Goal: Task Accomplishment & Management: Complete application form

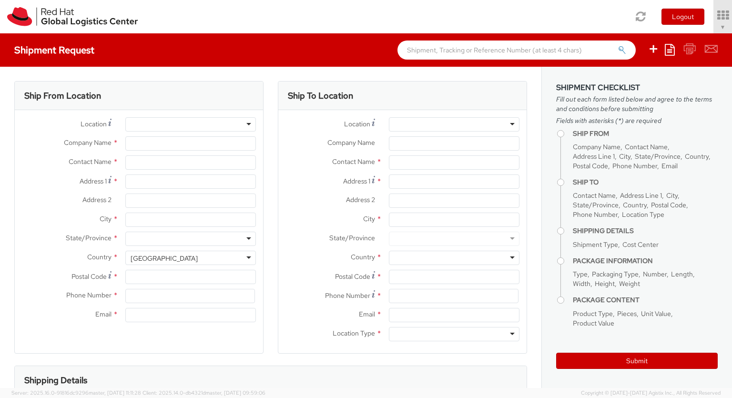
select select "850"
select select
type input "Red Hat Czech s.r.o."
type input "[PERSON_NAME]"
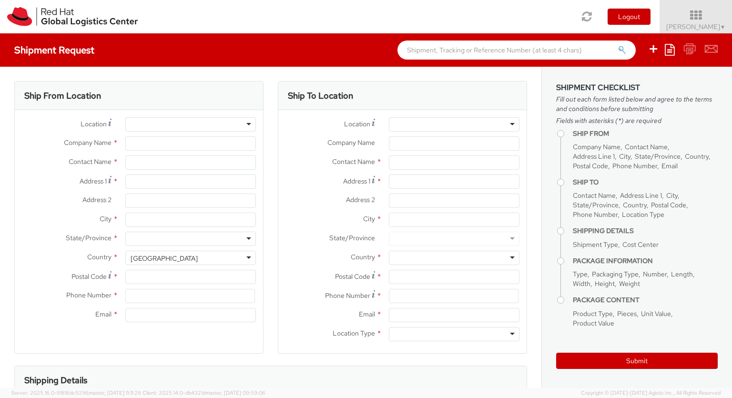
type input "Purkynova 647/111"
type input "[GEOGRAPHIC_DATA]"
type input "621 00"
type input "420 532 294 555"
type input "[EMAIL_ADDRESS][DOMAIN_NAME]"
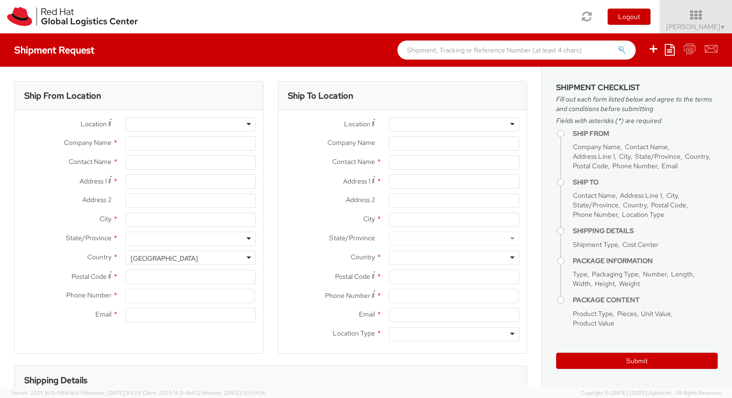
select select "CM"
select select "KGS"
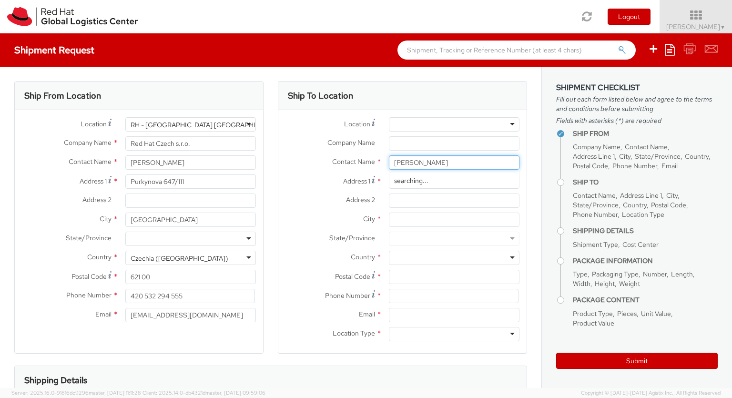
type input "[PERSON_NAME]"
type input "[STREET_ADDRESS]"
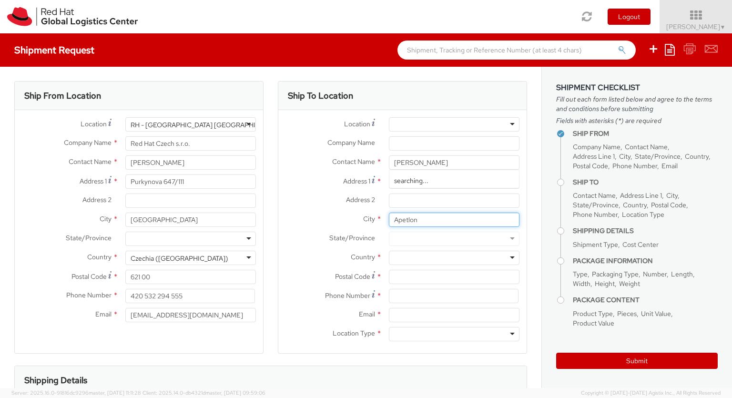
type input "Apetlon"
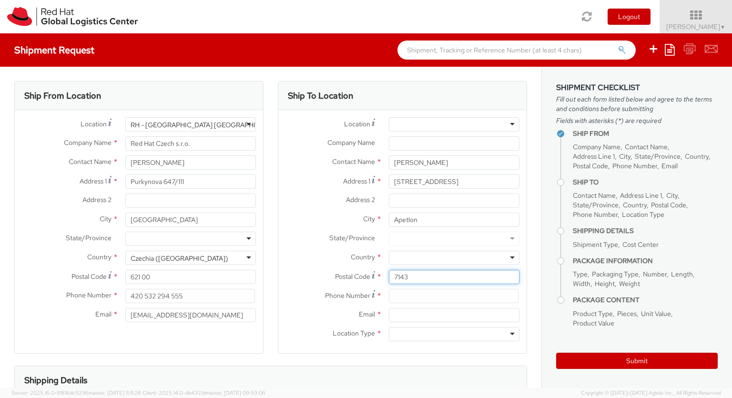
type input "7143"
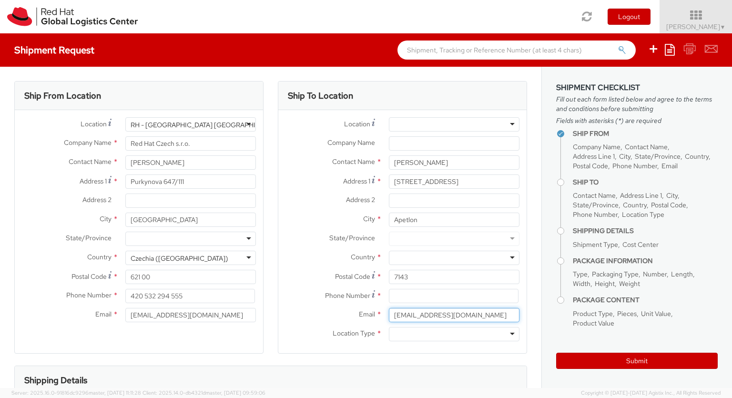
type input "[EMAIL_ADDRESS][DOMAIN_NAME]"
type input "[PHONE_NUMBER]"
click at [454, 258] on div at bounding box center [454, 258] width 131 height 14
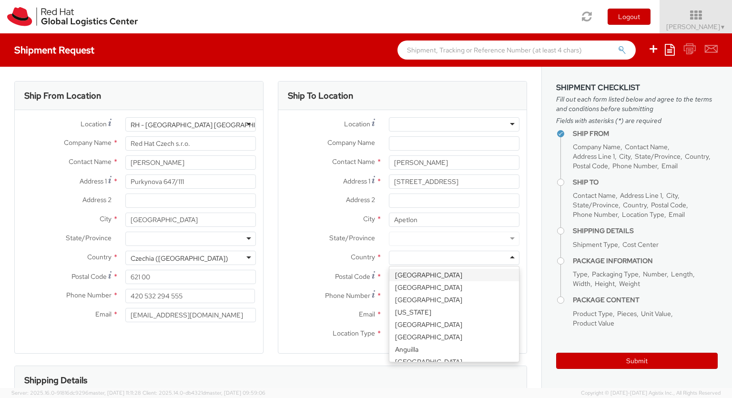
click at [454, 355] on div "Ship To Location Location * [GEOGRAPHIC_DATA] - [GEOGRAPHIC_DATA] - [GEOGRAPHIC…" at bounding box center [402, 223] width 249 height 284
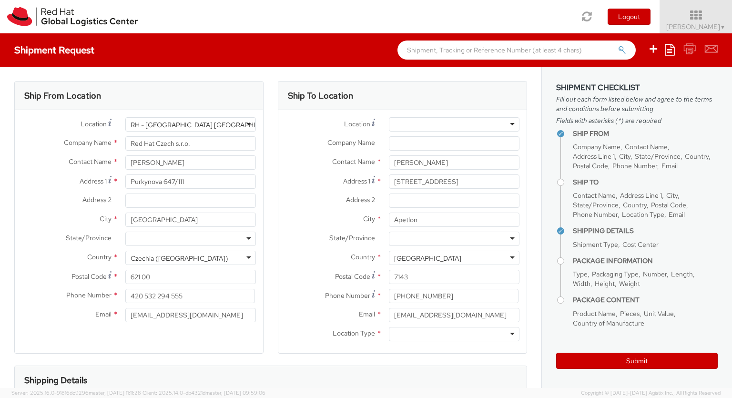
click at [454, 334] on div at bounding box center [454, 334] width 131 height 14
type input "r"
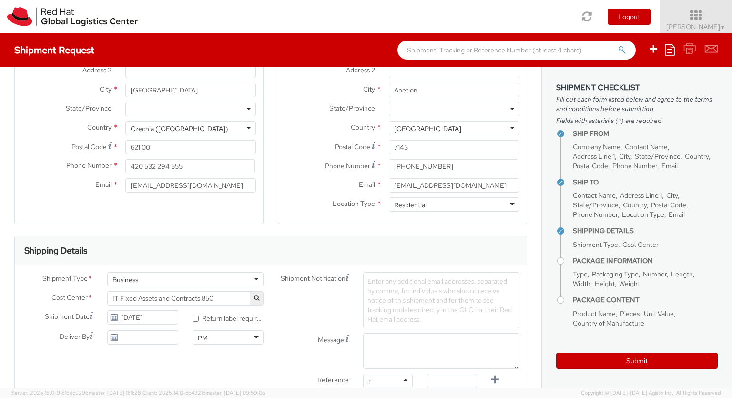
type input "ref"
type input "RPCI0078344"
type input "[EMAIL_ADDRESS][DOMAIN_NAME]"
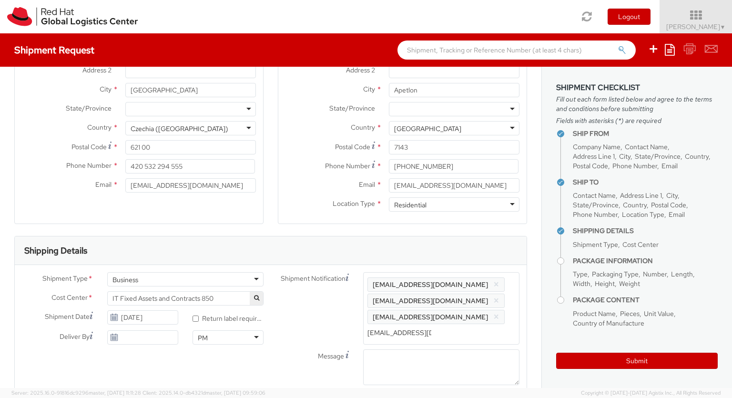
type input "[EMAIL_ADDRESS][DOMAIN_NAME]"
type input "lap"
select select "LAPTOP"
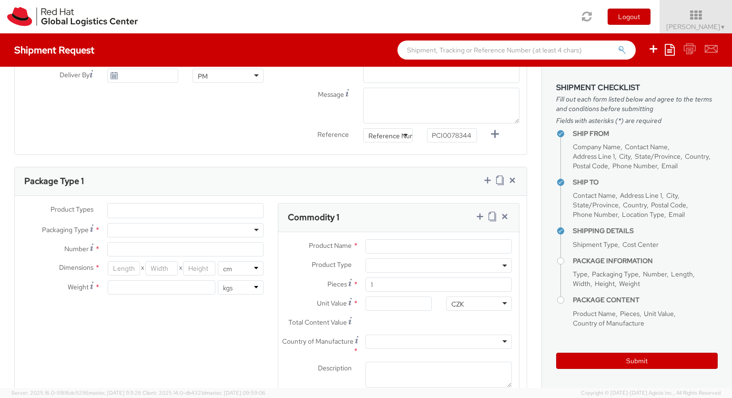
scroll to position [31, 0]
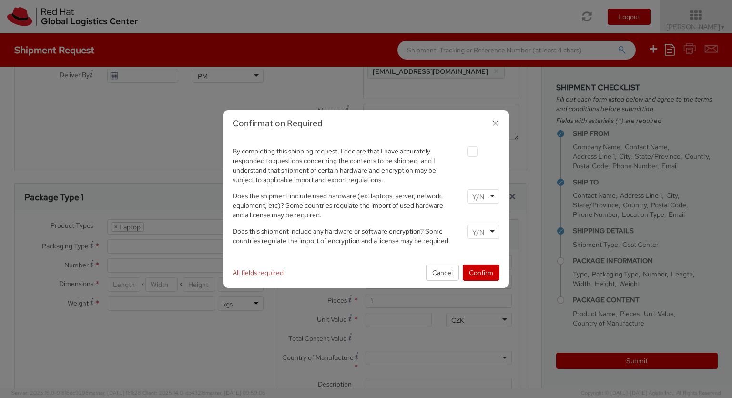
click at [472, 151] on label at bounding box center [472, 151] width 10 height 10
click at [464, 151] on input "checkbox" at bounding box center [461, 152] width 6 height 6
checkbox input "true"
click at [483, 196] on input "select-one" at bounding box center [479, 197] width 14 height 10
type input "no"
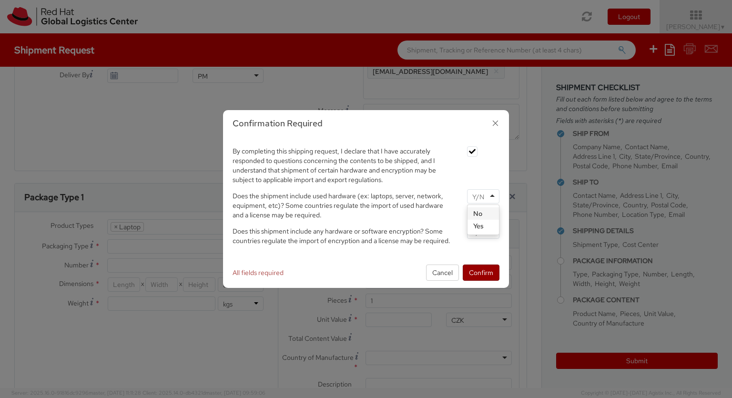
click at [483, 231] on input "select-one" at bounding box center [479, 232] width 14 height 10
click at [481, 272] on button "Confirm" at bounding box center [481, 272] width 37 height 16
type input "your"
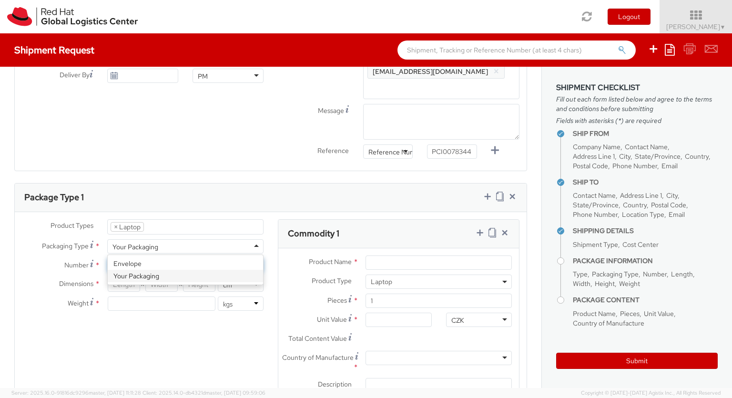
type input "1"
type input "43"
type input "32"
type input "8.5"
click at [398, 320] on input "Unit Value *" at bounding box center [398, 320] width 66 height 14
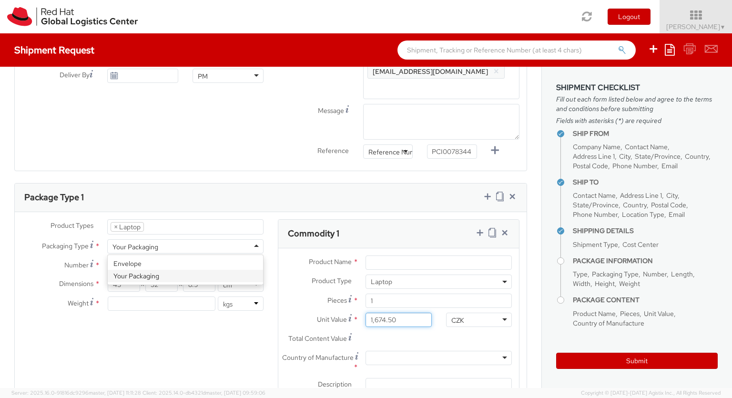
type input "1,674.52"
type input "EUR"
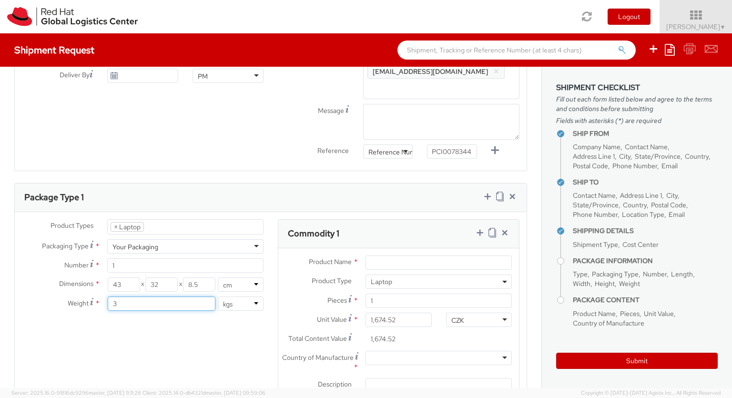
type input "3"
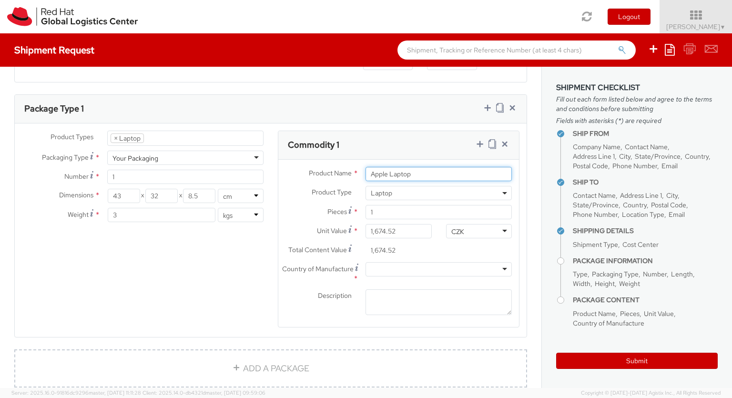
type input "Apple Laptop"
click at [438, 269] on div at bounding box center [438, 269] width 146 height 14
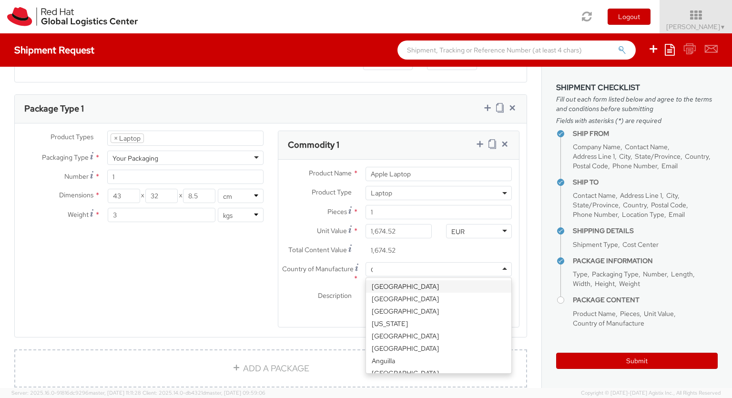
type input "[GEOGRAPHIC_DATA]"
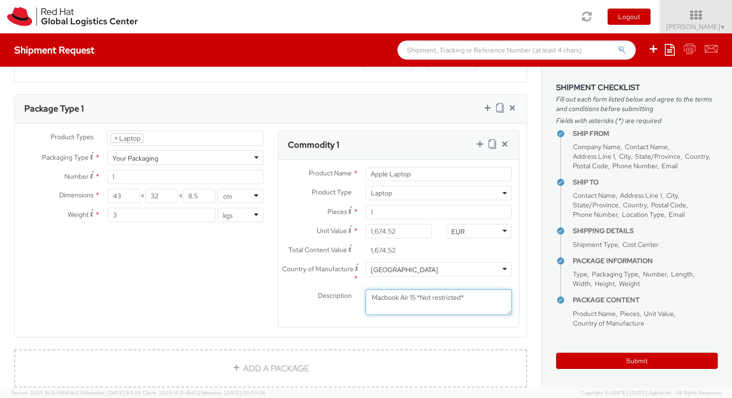
type textarea "Macbook Air 15 *Not restricted*"
type input "50"
type input "30"
type input "20"
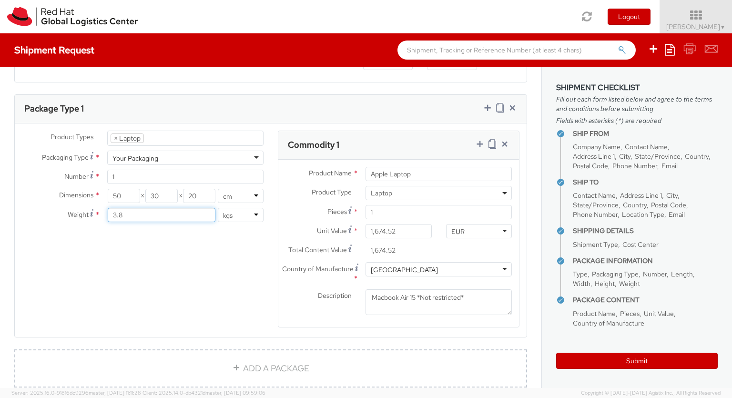
type input "3.8"
click at [479, 144] on icon at bounding box center [480, 144] width 10 height 10
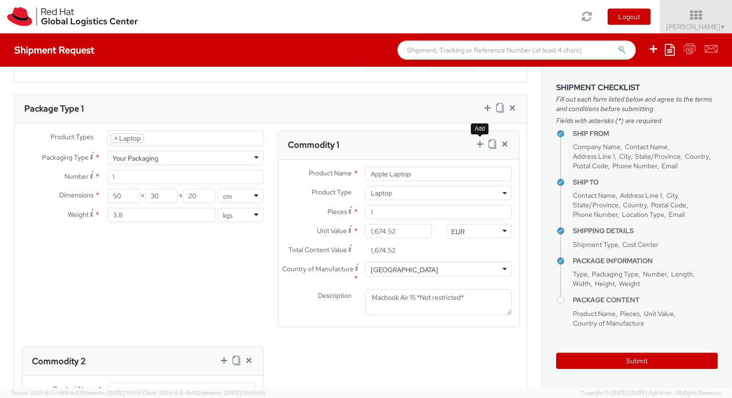
select select "DOC_STATION"
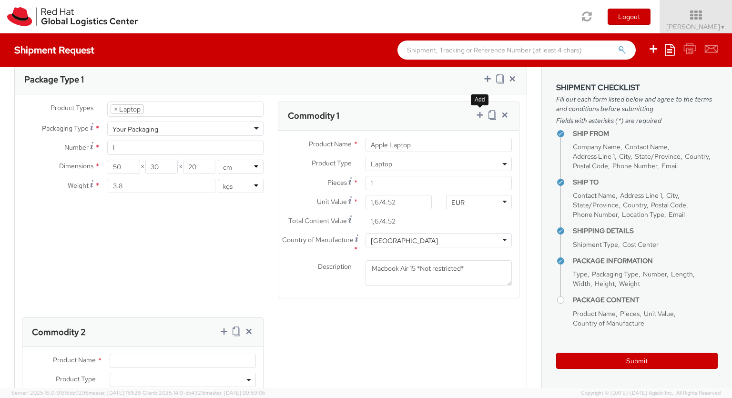
type input "59.94"
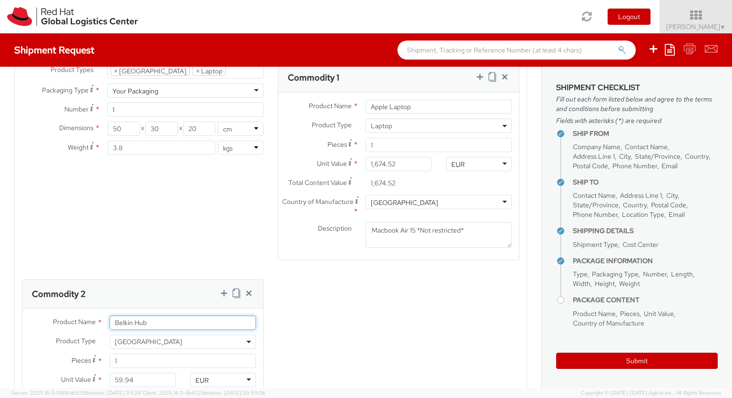
type input "Belkin Hub"
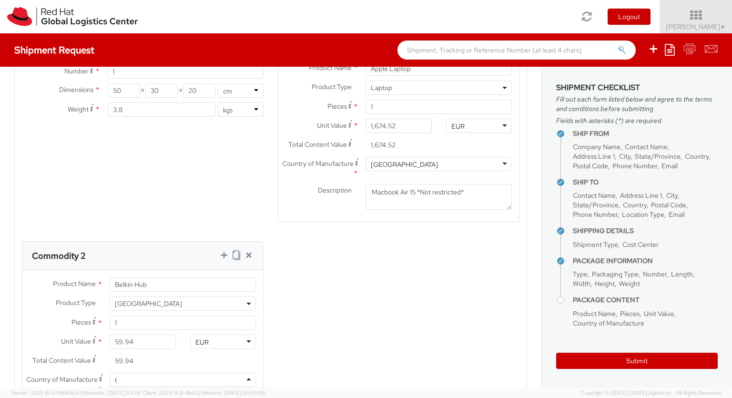
type input "[GEOGRAPHIC_DATA]"
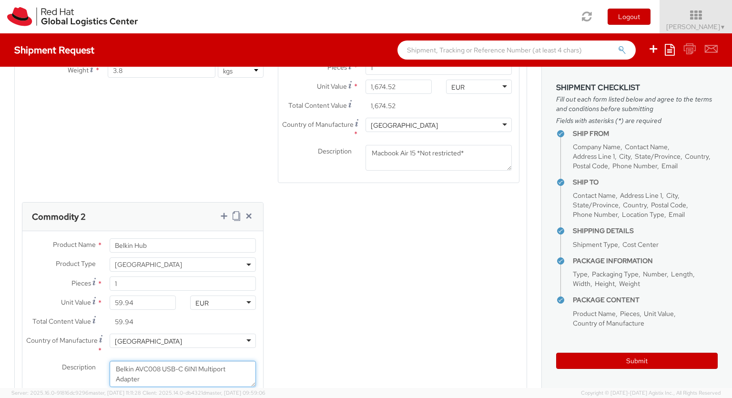
type textarea "Belkin AVC008 USB-C 6IN1 Multiport Adapter"
type input "[PERSON_NAME]"
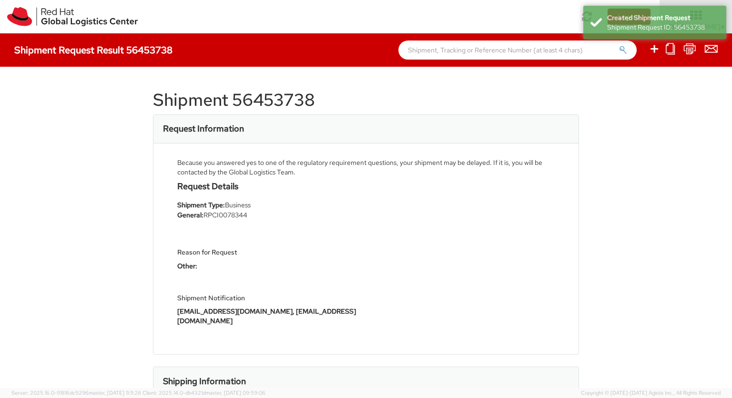
click at [655, 50] on icon at bounding box center [653, 49] width 11 height 12
select select
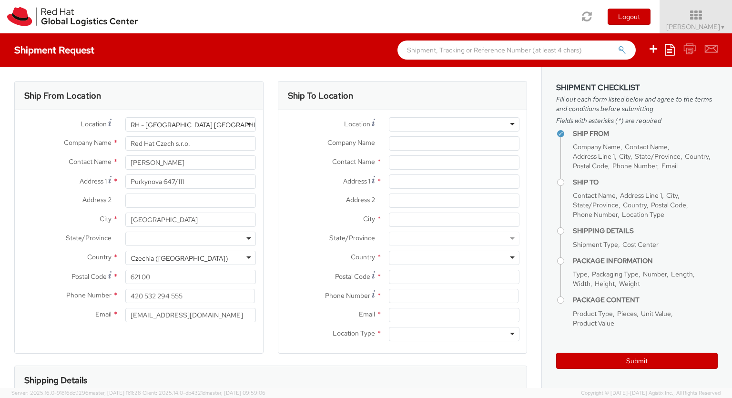
select select "850"
type input "[PERSON_NAME]"
type input "Oulehla 783"
type input "[GEOGRAPHIC_DATA]"
type input "66407"
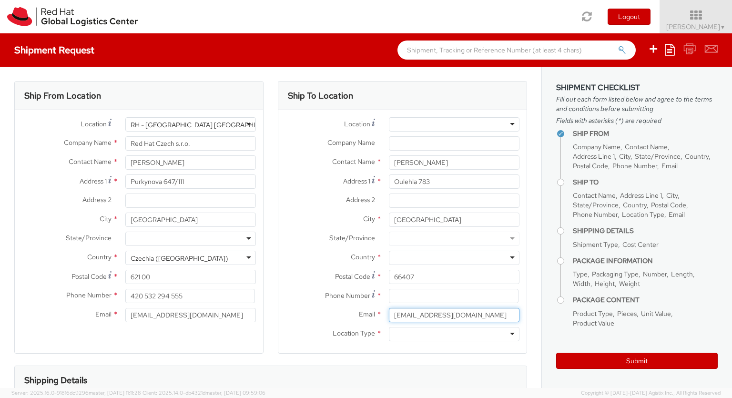
type input "[EMAIL_ADDRESS][DOMAIN_NAME]"
type input "[PHONE_NUMBER]"
click at [454, 258] on div at bounding box center [454, 258] width 131 height 14
click at [454, 355] on div "Ship To Location Location * [GEOGRAPHIC_DATA] - [GEOGRAPHIC_DATA] - [GEOGRAPHIC…" at bounding box center [402, 223] width 249 height 284
click at [454, 334] on div at bounding box center [454, 334] width 131 height 14
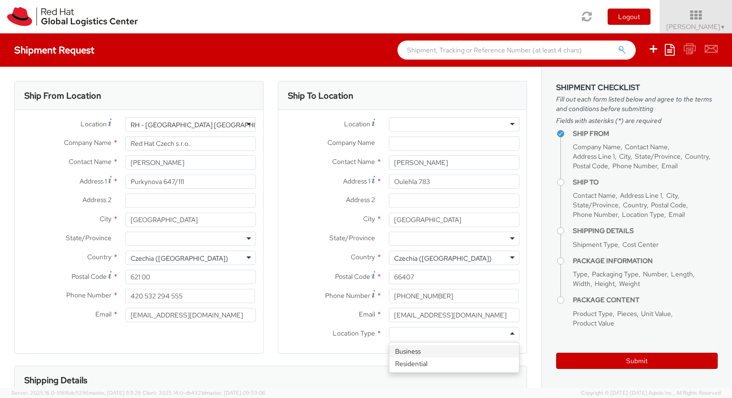
type input "r"
type input "bu"
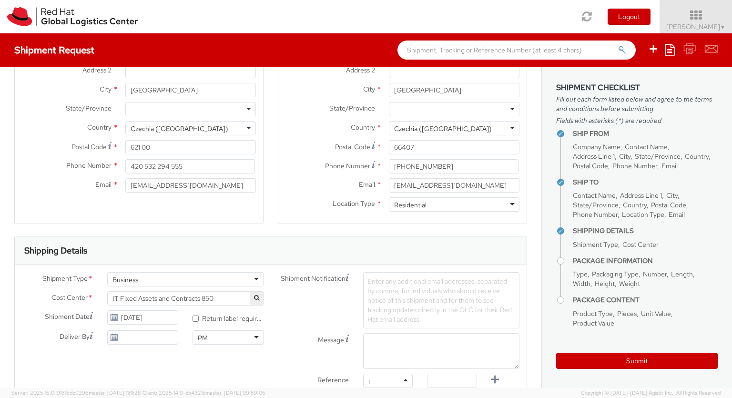
type input "ref"
type input "RPCI0079517"
type input "[EMAIL_ADDRESS][DOMAIN_NAME]"
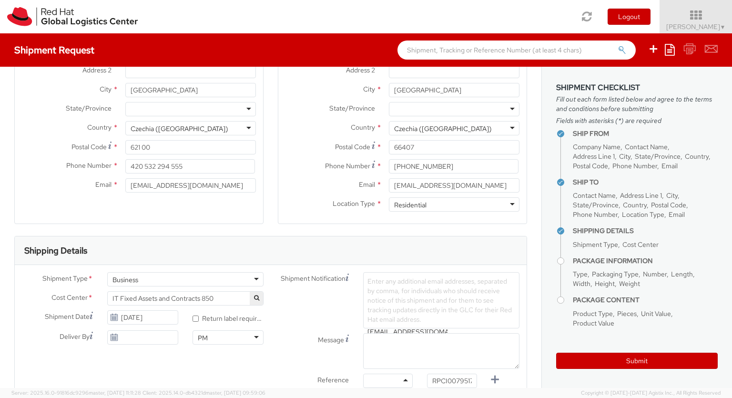
scroll to position [0, 2]
type input "[EMAIL_ADDRESS][DOMAIN_NAME]"
type input "lap"
select select "LAPTOP"
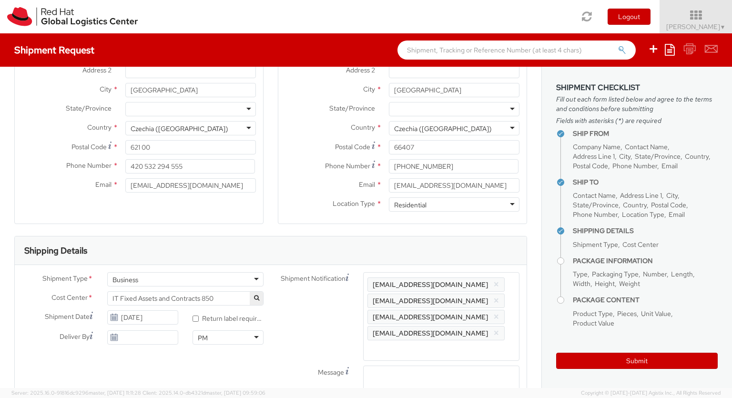
select select "LAPTOP"
type input "your"
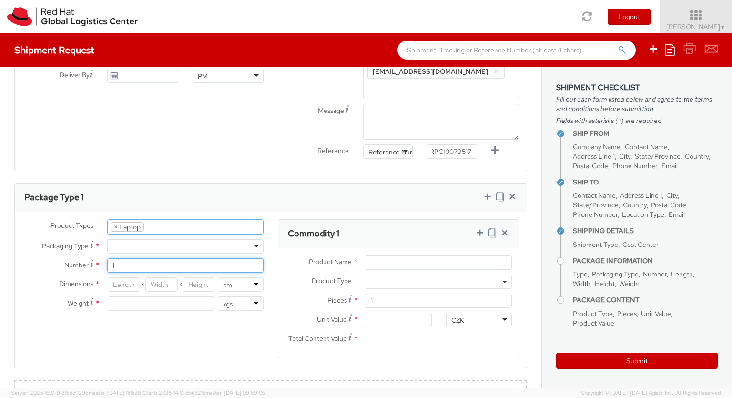
type input "1"
type input "43"
type input "32"
type input "8.5"
click at [398, 320] on input "Unit Value *" at bounding box center [398, 320] width 66 height 14
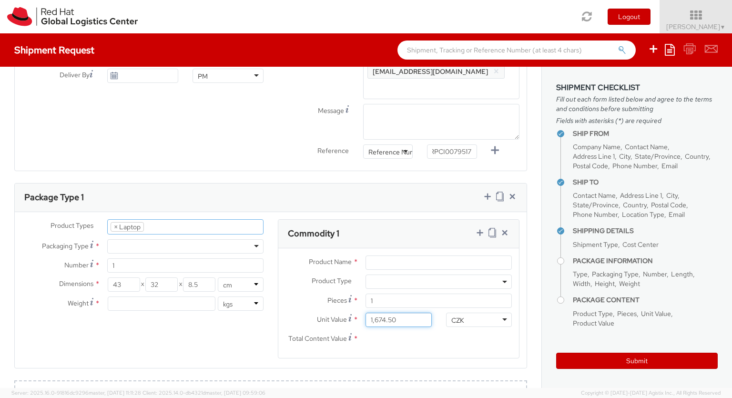
type input "1,674.52"
type input "EUR"
type input "3"
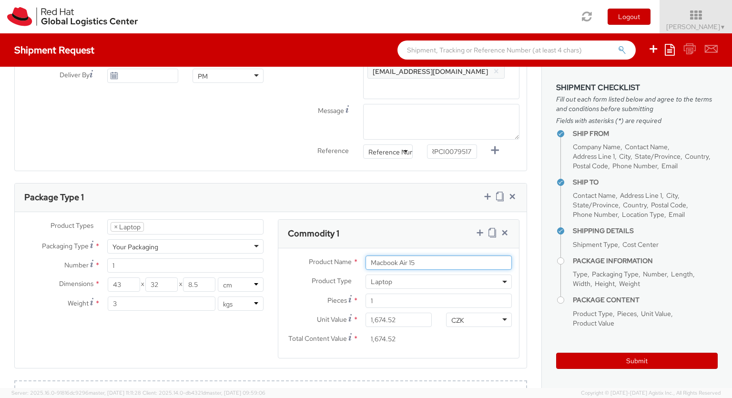
type input "Macbook Air 15"
type input "50"
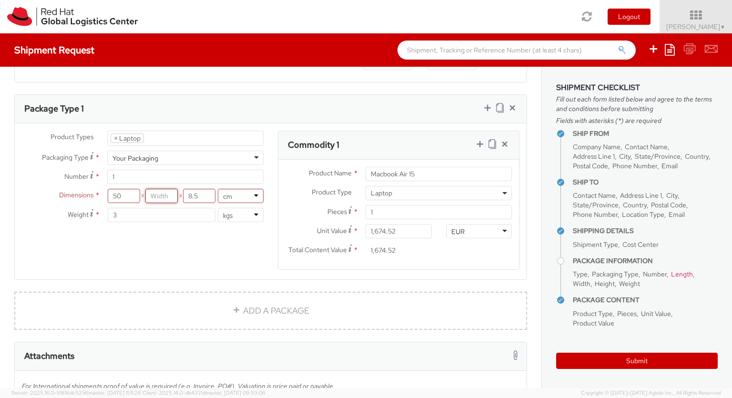
scroll to position [0, 0]
type input "30"
type input "20"
type input "3.8"
click at [479, 144] on icon at bounding box center [480, 144] width 10 height 10
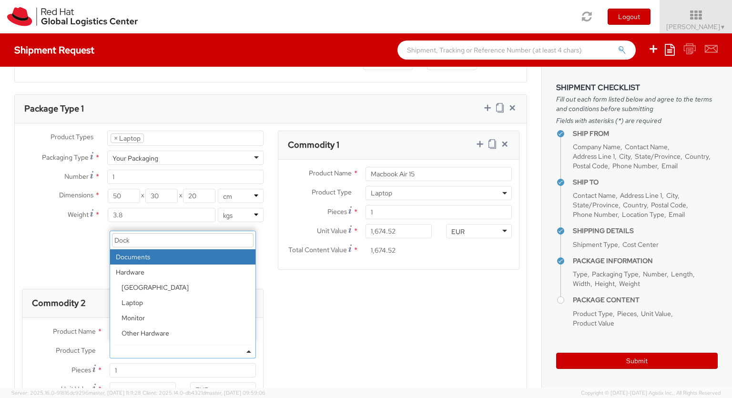
select select "DOC_STATION"
click at [142, 382] on input "Unit Value *" at bounding box center [143, 389] width 66 height 14
type input "59.94"
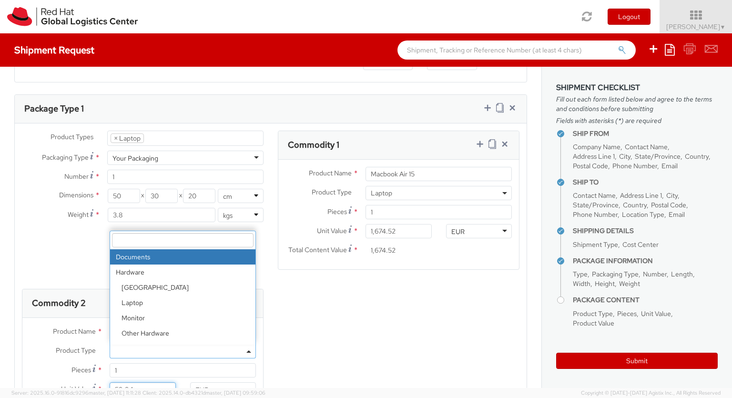
scroll to position [489, 0]
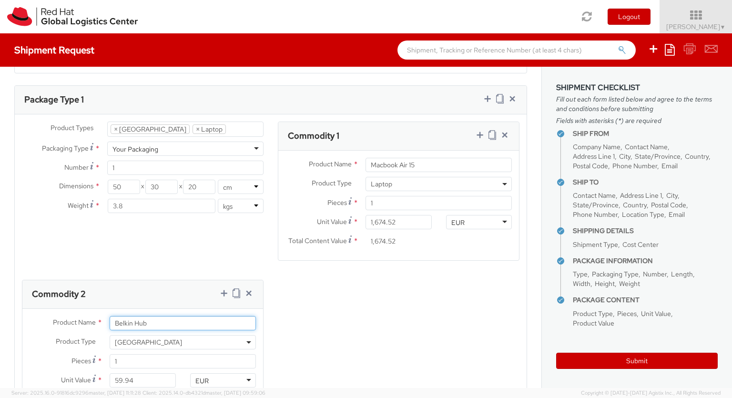
type input "Belkin Hub"
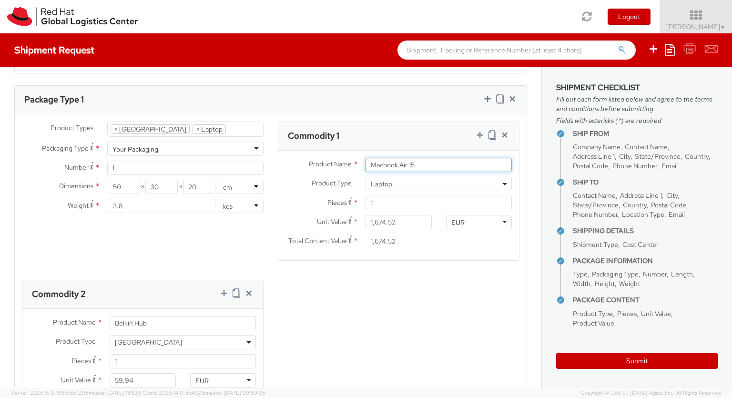
click at [431, 165] on input "Macbook Air 15" at bounding box center [438, 165] width 146 height 14
type input "Macbook 16 - Temporary"
click at [248, 293] on icon at bounding box center [249, 293] width 10 height 10
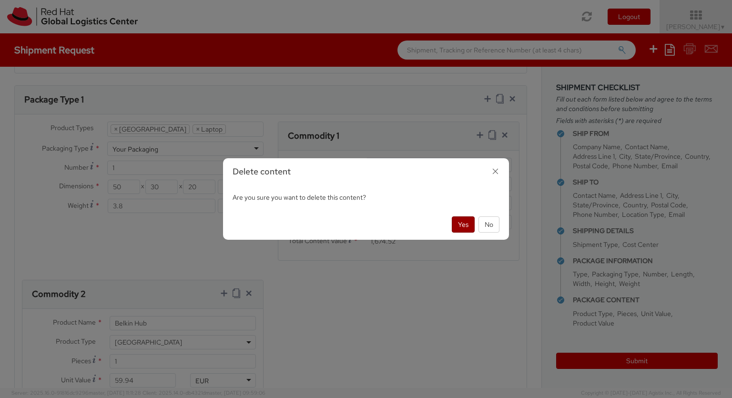
click at [459, 223] on button "Yes" at bounding box center [463, 224] width 23 height 16
select select "LAPTOP"
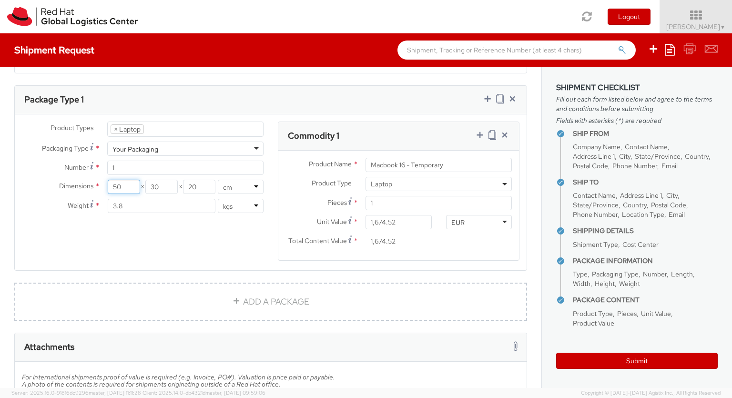
drag, startPoint x: 132, startPoint y: 183, endPoint x: 90, endPoint y: 182, distance: 42.4
click at [108, 182] on input "50" at bounding box center [124, 187] width 32 height 14
type input "3"
type input "40"
drag, startPoint x: 163, startPoint y: 205, endPoint x: 96, endPoint y: 200, distance: 67.3
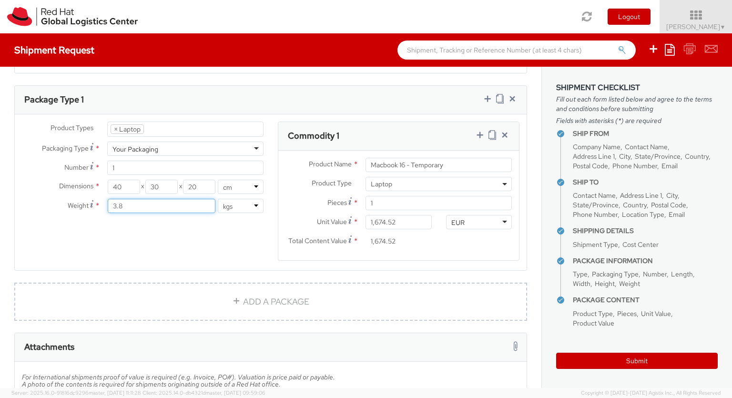
click at [108, 200] on input "3.8" at bounding box center [162, 206] width 108 height 14
type input "3"
type input "[PERSON_NAME]"
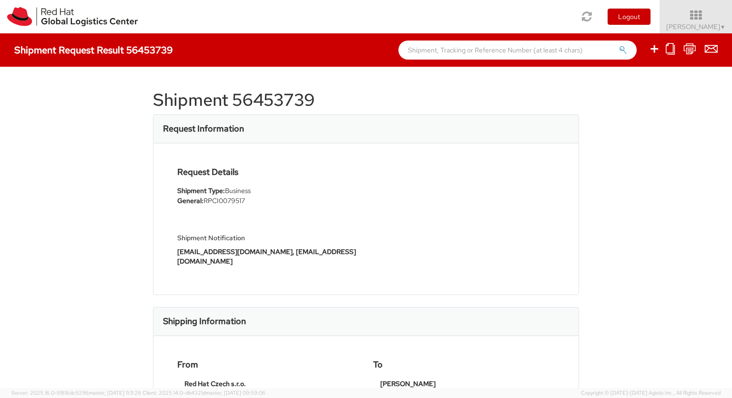
click at [655, 50] on icon at bounding box center [653, 49] width 11 height 12
select select
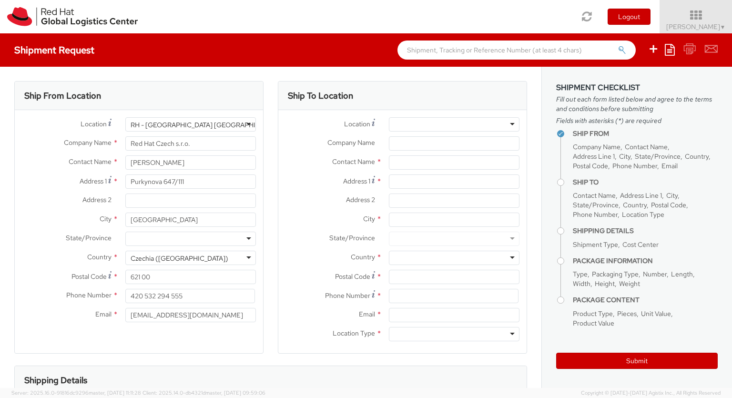
select select "850"
type input "[PERSON_NAME]"
type input "[STREET_ADDRESS][PERSON_NAME]"
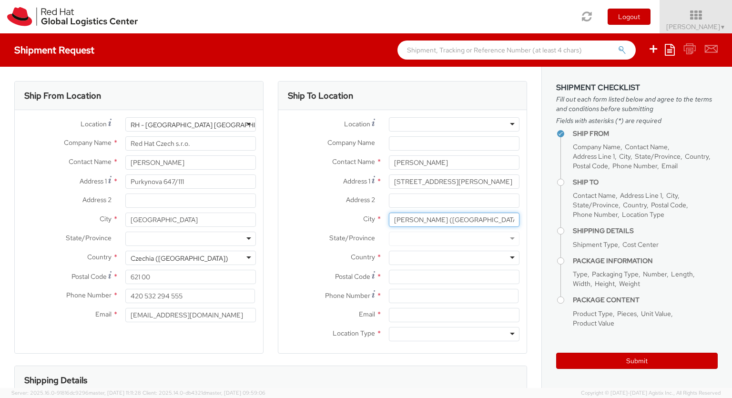
type input "[PERSON_NAME] ([GEOGRAPHIC_DATA])"
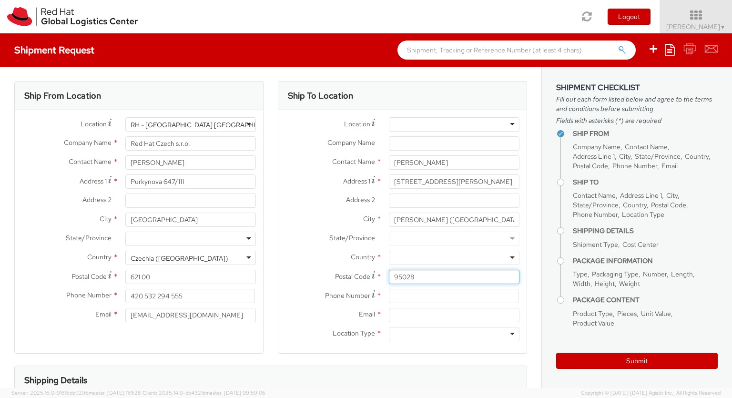
type input "95028"
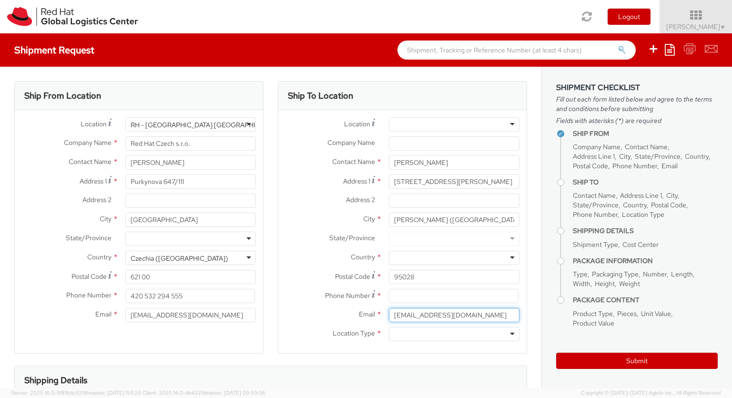
type input "[EMAIL_ADDRESS][DOMAIN_NAME]"
type input "[PHONE_NUMBER]"
click at [454, 258] on div at bounding box center [454, 258] width 131 height 14
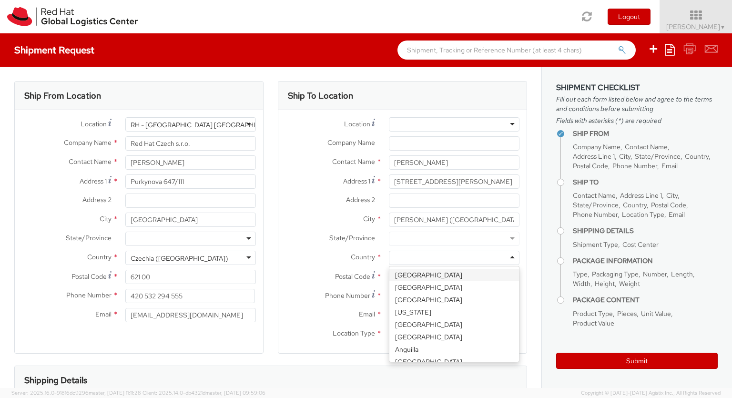
click at [454, 355] on div "Ship To Location Location * [GEOGRAPHIC_DATA] - [GEOGRAPHIC_DATA] - [GEOGRAPHIC…" at bounding box center [402, 223] width 249 height 284
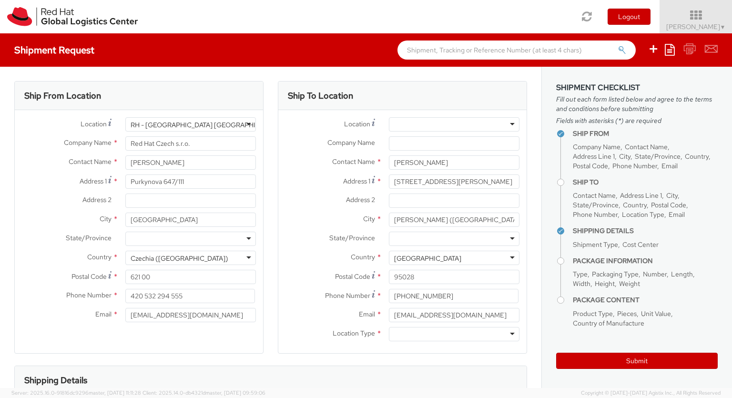
click at [454, 334] on div at bounding box center [454, 334] width 131 height 14
type input "r"
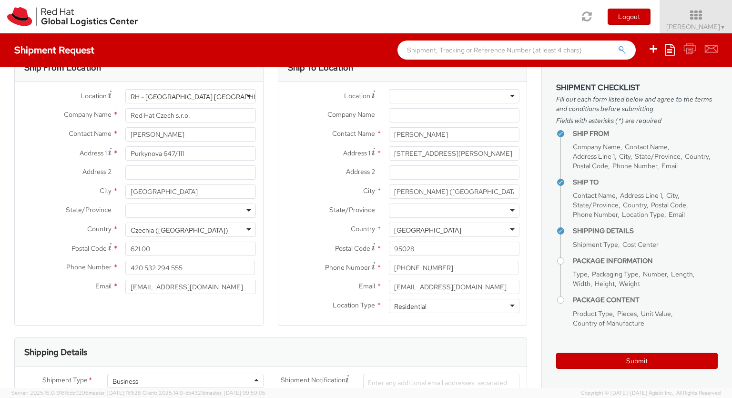
type input "ref"
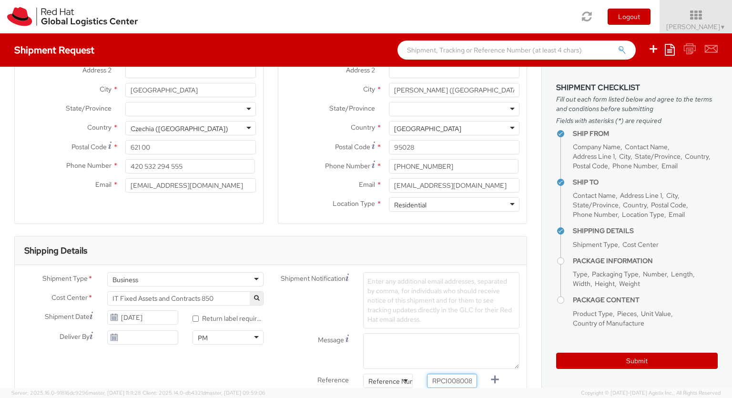
type input "RPCI0080088"
type input "[EMAIL_ADDRESS][DOMAIN_NAME]"
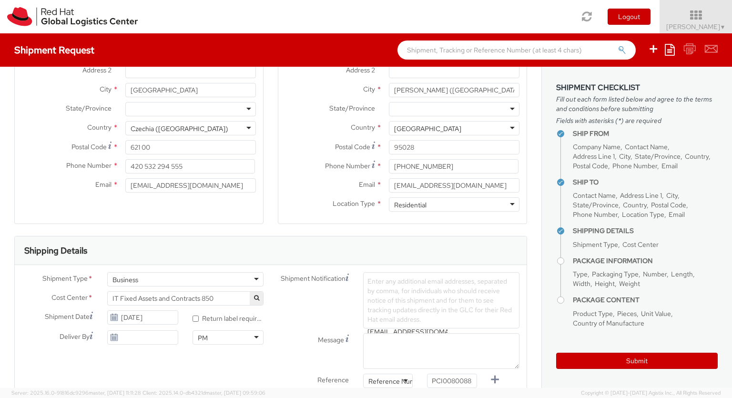
type input "[EMAIL_ADDRESS][DOMAIN_NAME]"
type input "lap"
select select "LAPTOP"
checkbox input "false"
select select "LAPTOP"
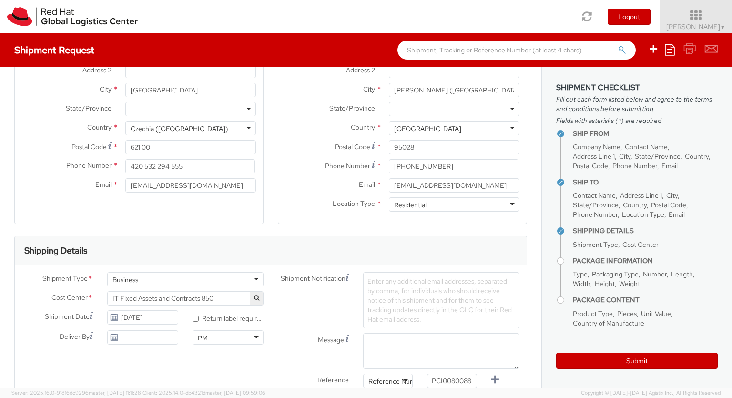
click at [0, 0] on label at bounding box center [0, 0] width 0 height 0
click at [0, 0] on input "checkbox" at bounding box center [0, 0] width 0 height 0
checkbox input "true"
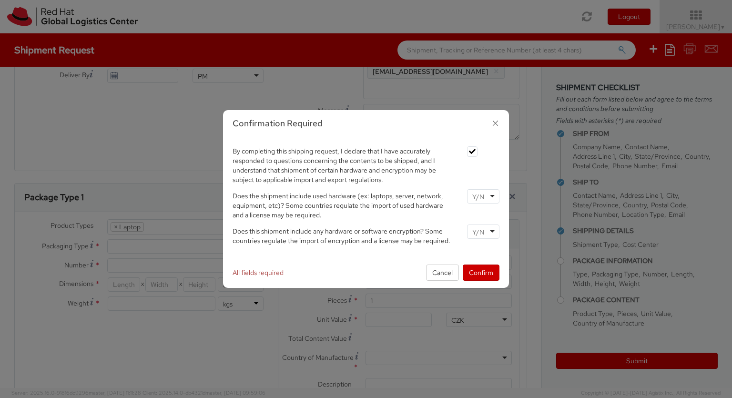
click at [483, 192] on input "select-one" at bounding box center [479, 197] width 14 height 10
type input "no"
click at [483, 227] on input "select-one" at bounding box center [479, 232] width 14 height 10
click at [481, 272] on button "Confirm" at bounding box center [481, 272] width 37 height 16
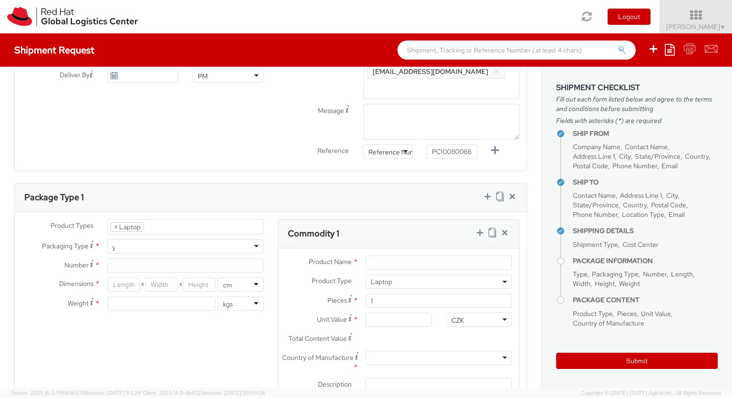
type input "your"
type input "1"
type input "45"
type input "30"
type input "8"
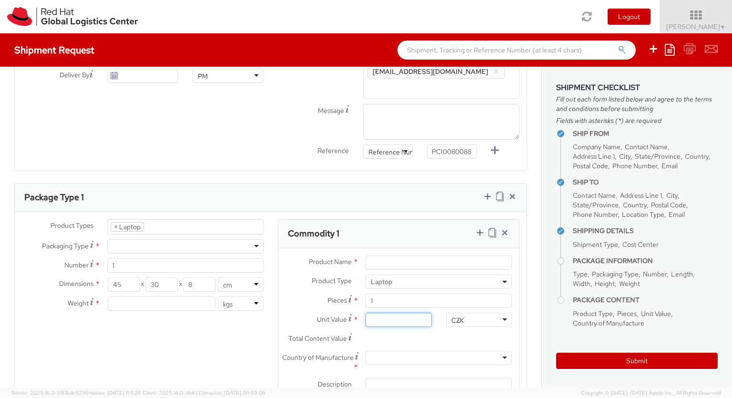
click at [398, 320] on input "Unit Value *" at bounding box center [398, 320] width 66 height 14
type input "1,422.71"
type input "EUR"
type input "2.5"
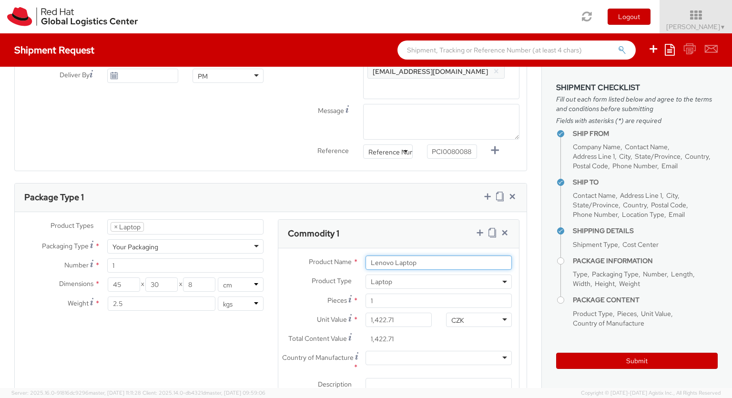
scroll to position [0, 0]
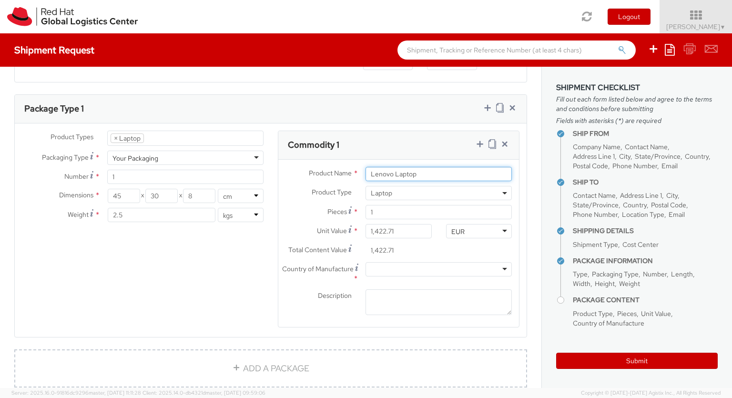
type input "Lenovo Laptop"
click at [438, 269] on div at bounding box center [438, 269] width 146 height 14
type input "[GEOGRAPHIC_DATA]"
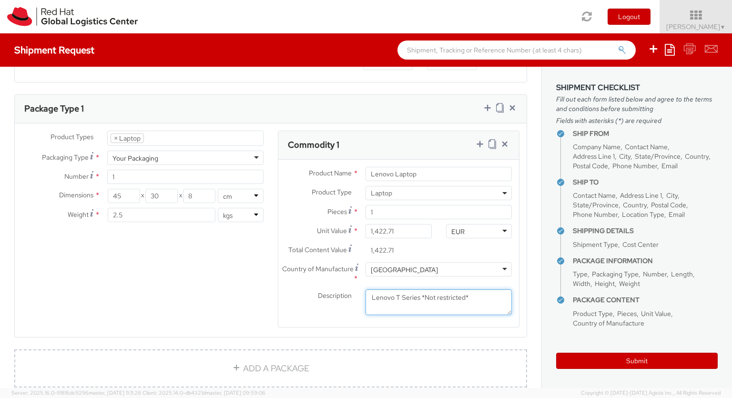
type textarea "Lenovo T Series *Not restricted*"
type input "50"
type input "30"
type input "20"
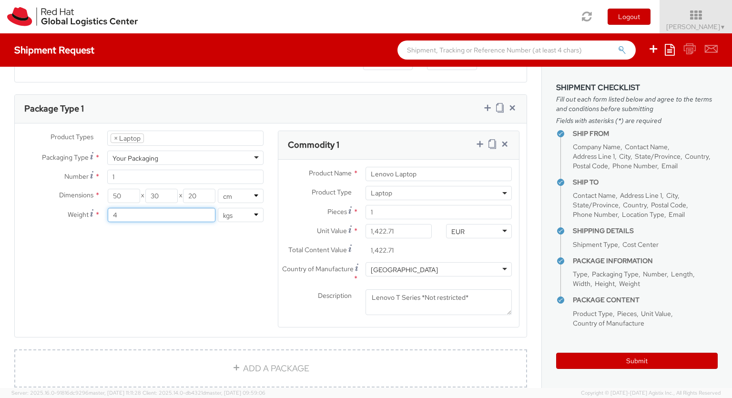
type input "4"
click at [479, 144] on icon at bounding box center [480, 144] width 10 height 10
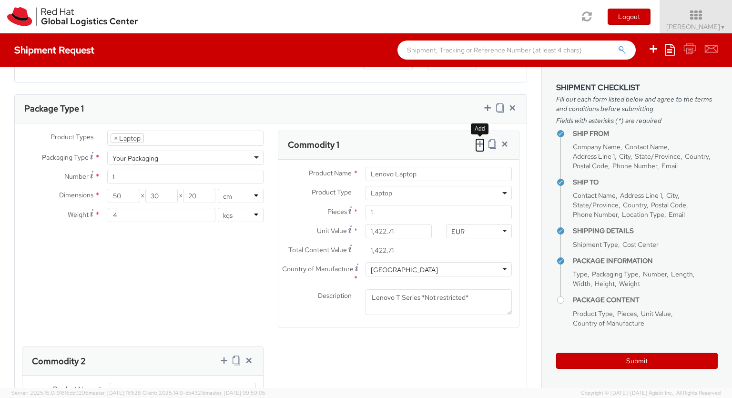
select select "DOC_STATION"
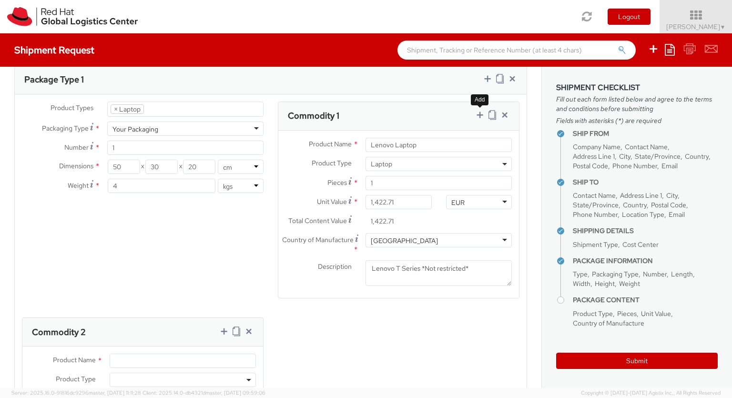
type input "200.00"
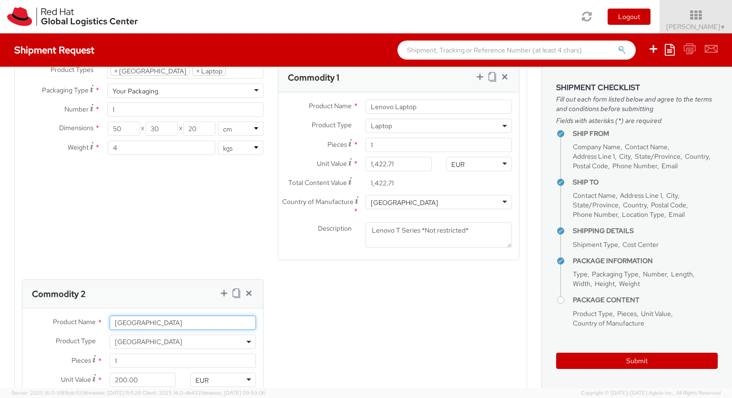
type input "[GEOGRAPHIC_DATA]"
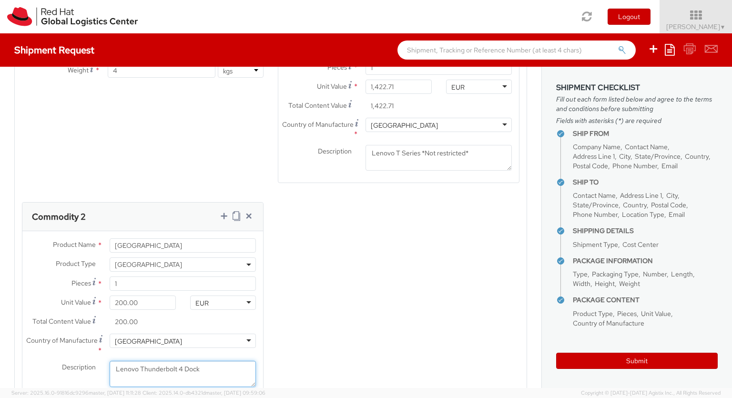
type textarea "Lenovo Thunderbolt 4 Dock"
type input "[PERSON_NAME]"
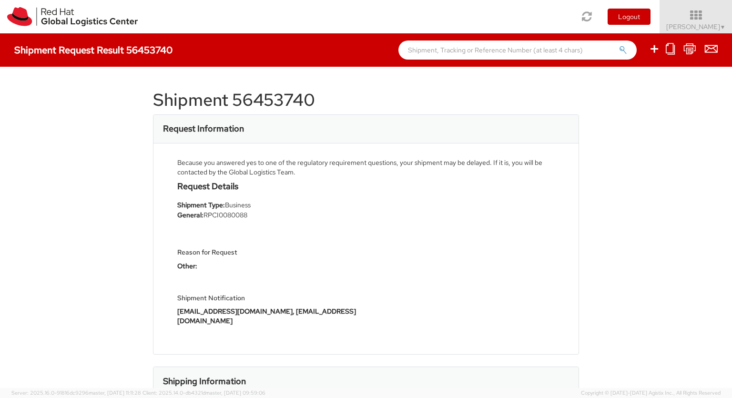
click at [655, 50] on icon at bounding box center [653, 49] width 11 height 12
select select
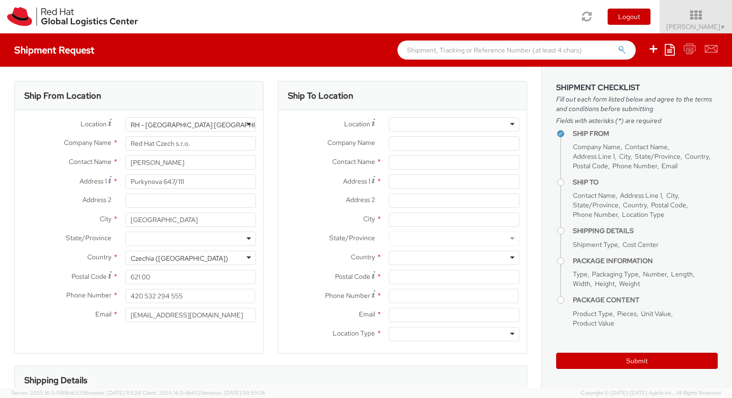
select select "850"
click at [454, 124] on div at bounding box center [454, 124] width 131 height 14
type input "[GEOGRAPHIC_DATA] - MSO"
type input "Red Hat [GEOGRAPHIC_DATA] sp. z.o.o."
type input "Krucza 50"
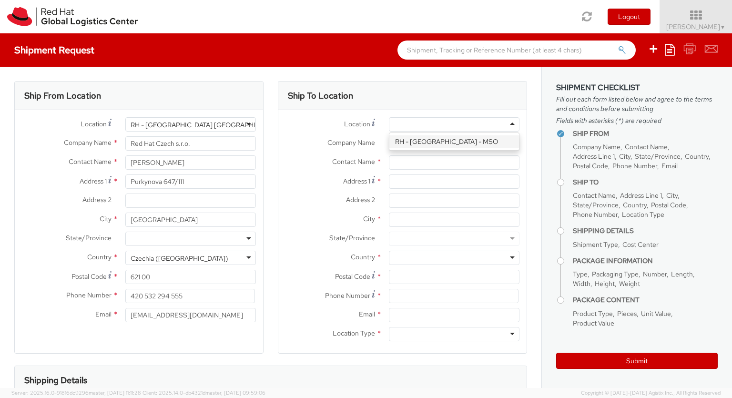
type input "Suite 02W116"
type input "[GEOGRAPHIC_DATA]"
type input "00-222"
type input "22 657 00 00"
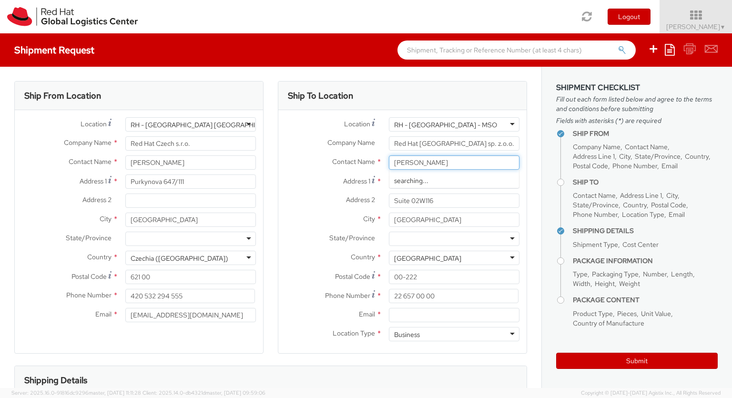
type input "[PERSON_NAME]"
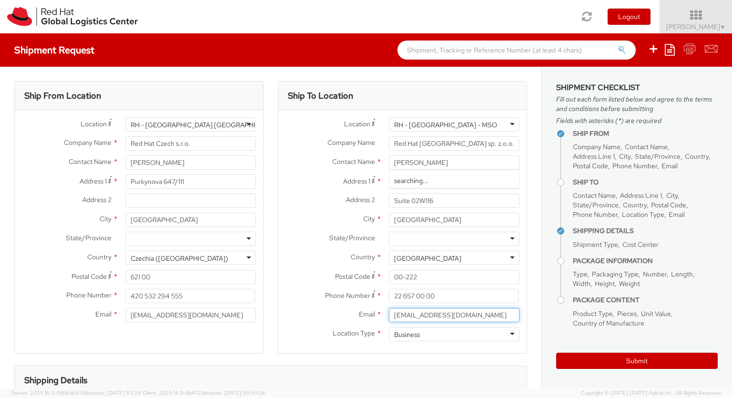
type input "[EMAIL_ADDRESS][DOMAIN_NAME]"
type input "[PHONE_NUMBER]"
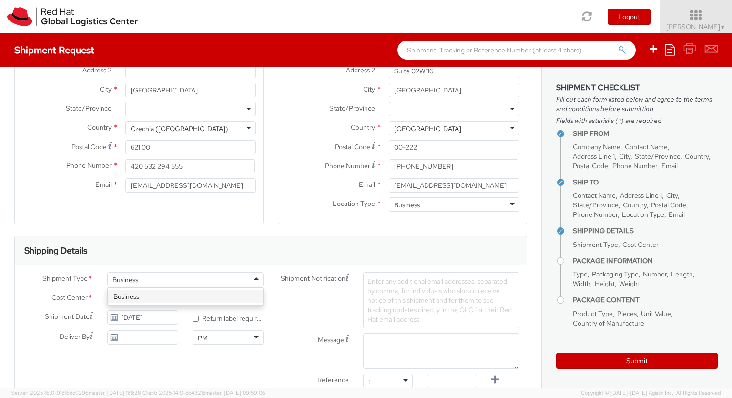
type input "ref"
type input "RPCI0080271"
type input "[EMAIL_ADDRESS][DOMAIN_NAME]"
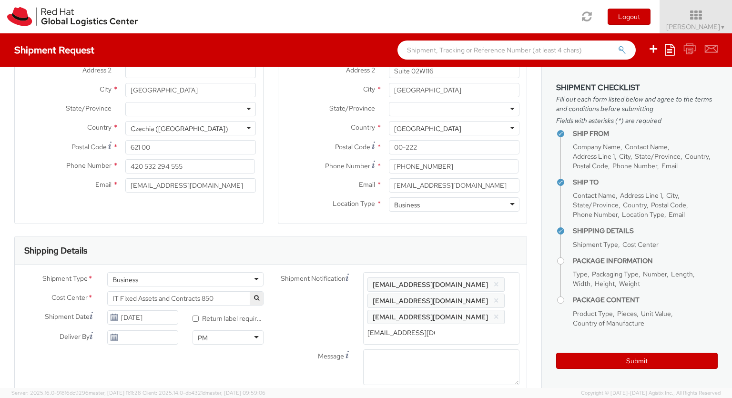
type input "[EMAIL_ADDRESS][DOMAIN_NAME]"
type input "lap"
select select "LAPTOP"
checkbox input "false"
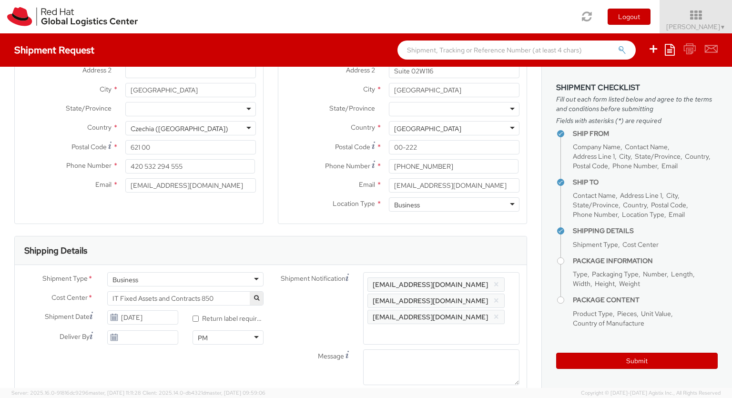
select select "LAPTOP"
click at [0, 0] on label at bounding box center [0, 0] width 0 height 0
click at [0, 0] on input "checkbox" at bounding box center [0, 0] width 0 height 0
checkbox input "true"
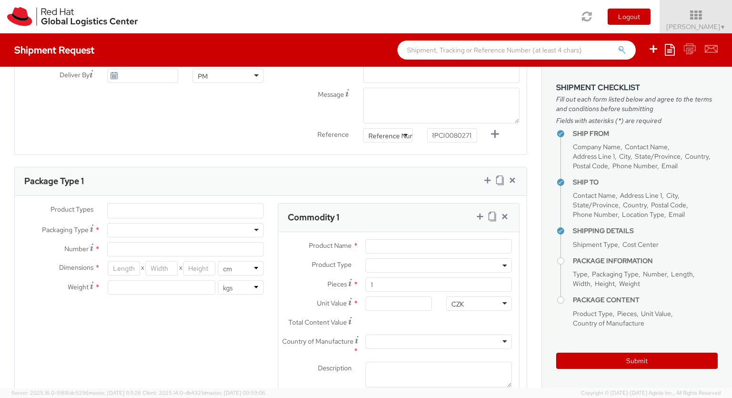
click at [0, 0] on input "select-one" at bounding box center [0, 0] width 0 height 0
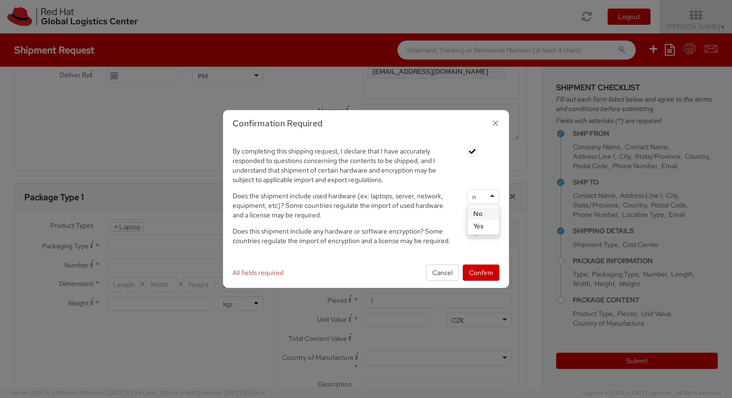
type input "no"
click at [483, 227] on input "select-one" at bounding box center [479, 232] width 14 height 10
click at [481, 272] on button "Confirm" at bounding box center [481, 272] width 37 height 16
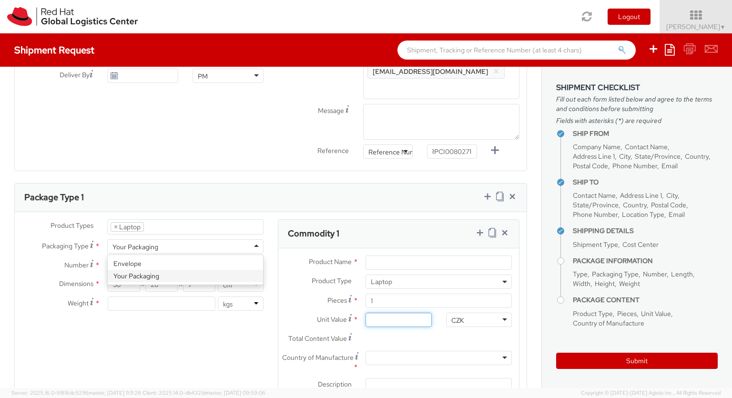
click at [398, 320] on input "Unit Value *" at bounding box center [398, 320] width 66 height 14
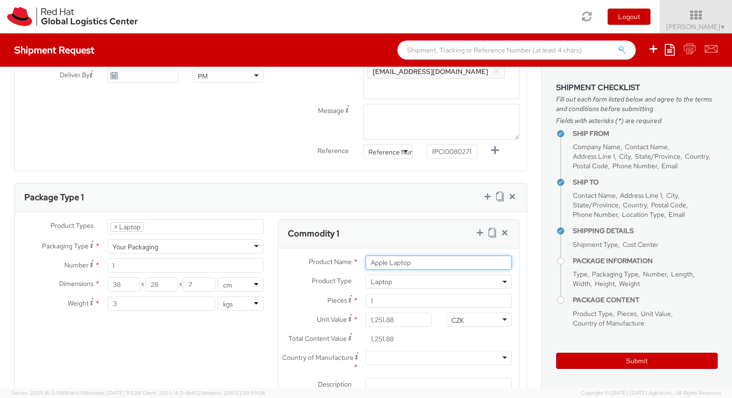
scroll to position [0, 0]
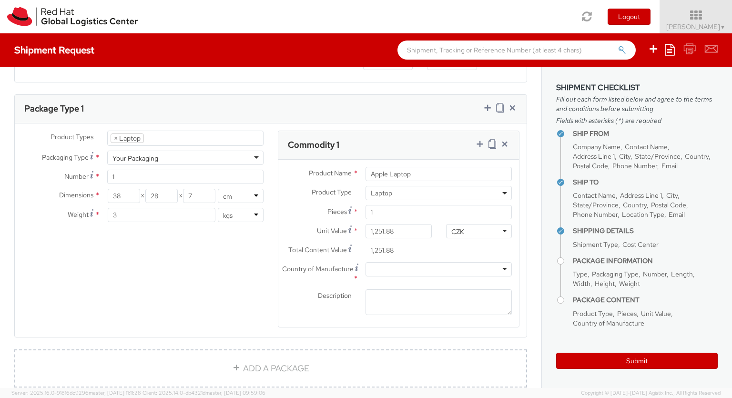
click at [438, 269] on div at bounding box center [438, 269] width 146 height 14
click at [479, 144] on icon at bounding box center [480, 144] width 10 height 10
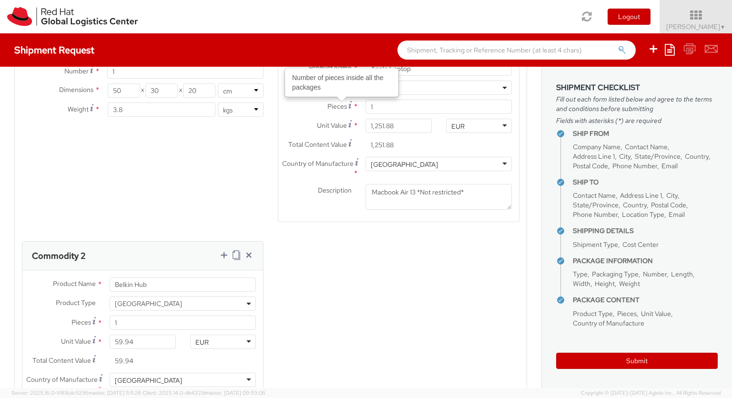
scroll to position [624, 0]
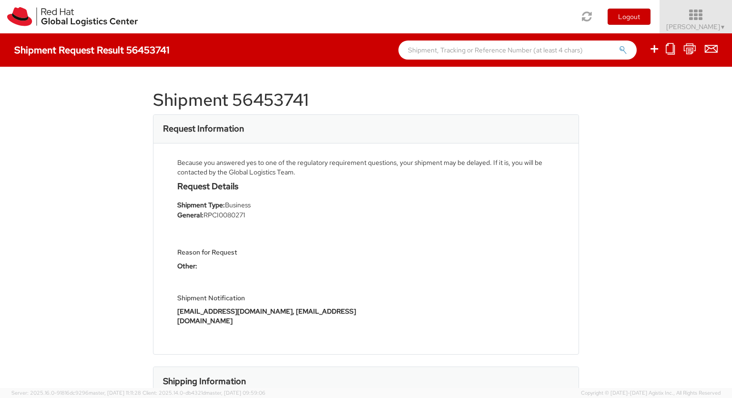
click at [655, 50] on icon at bounding box center [653, 49] width 11 height 12
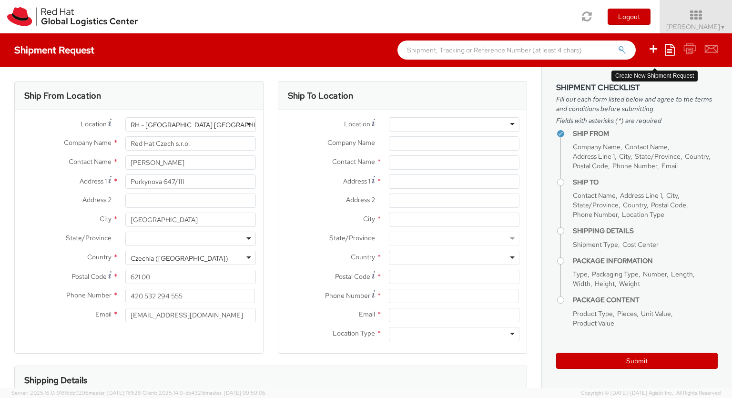
click at [454, 124] on div at bounding box center [454, 124] width 131 height 14
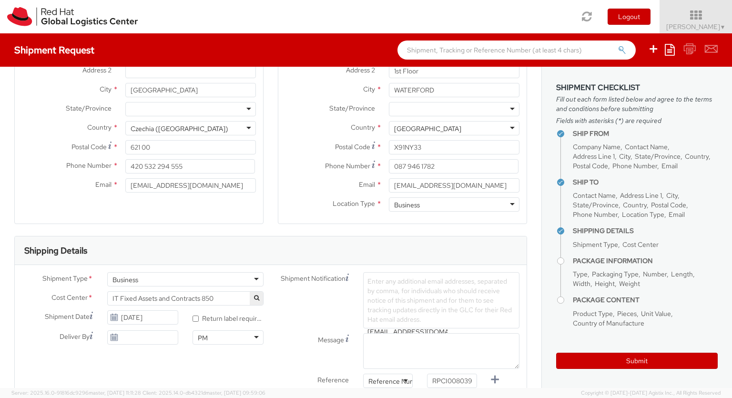
scroll to position [0, 5]
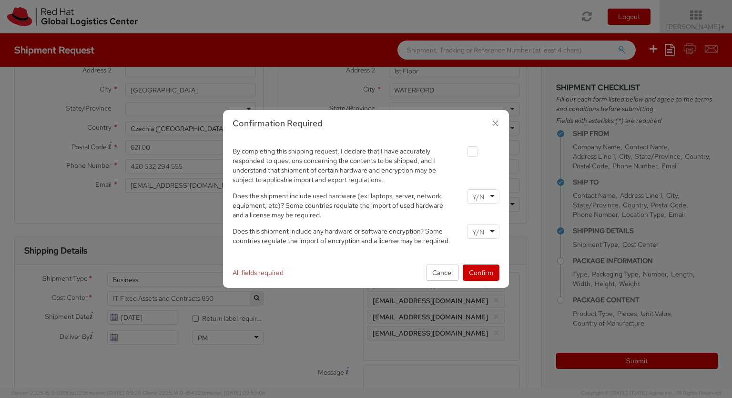
click at [472, 146] on label at bounding box center [472, 151] width 10 height 10
click at [464, 149] on input "checkbox" at bounding box center [461, 152] width 6 height 6
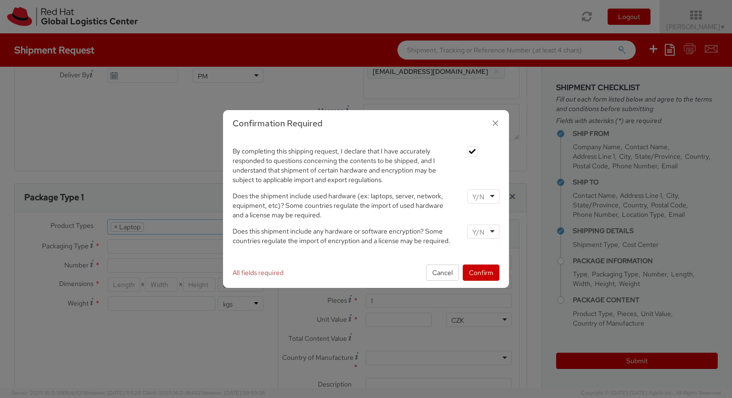
click at [483, 192] on input "select-one" at bounding box center [479, 197] width 14 height 10
click at [483, 227] on input "select-one" at bounding box center [479, 232] width 14 height 10
click at [481, 272] on button "Confirm" at bounding box center [481, 272] width 37 height 16
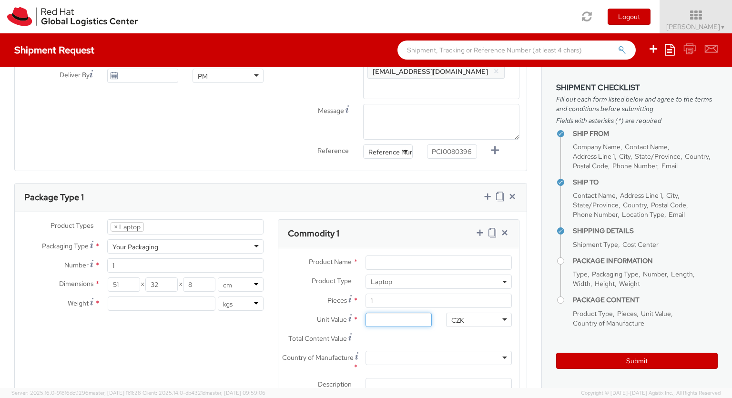
click at [398, 320] on input "Unit Value *" at bounding box center [398, 320] width 66 height 14
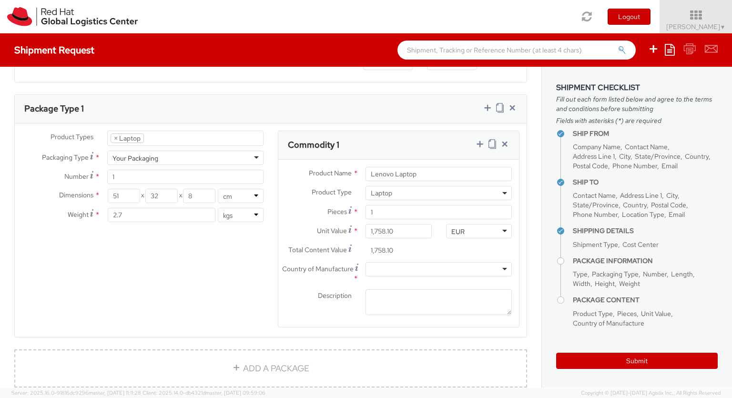
click at [438, 269] on div at bounding box center [438, 269] width 146 height 14
click at [479, 144] on icon at bounding box center [480, 144] width 10 height 10
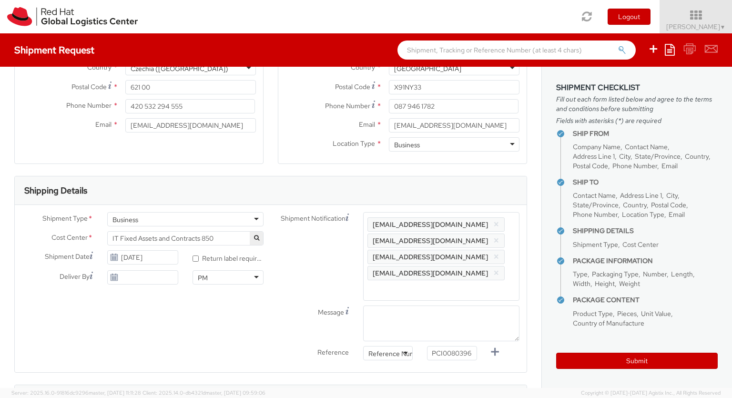
scroll to position [0, 0]
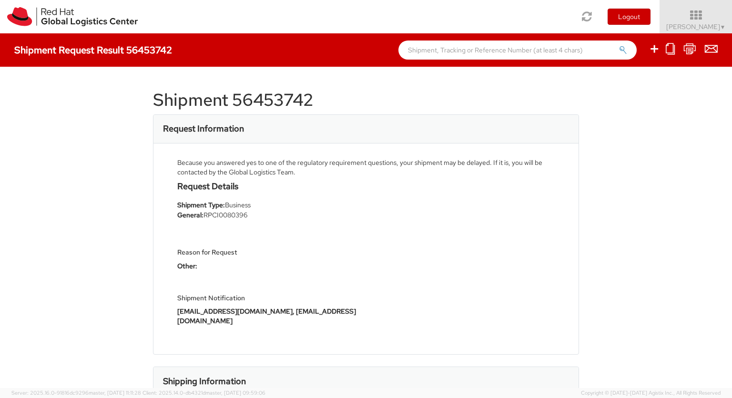
click at [655, 50] on icon at bounding box center [653, 49] width 11 height 12
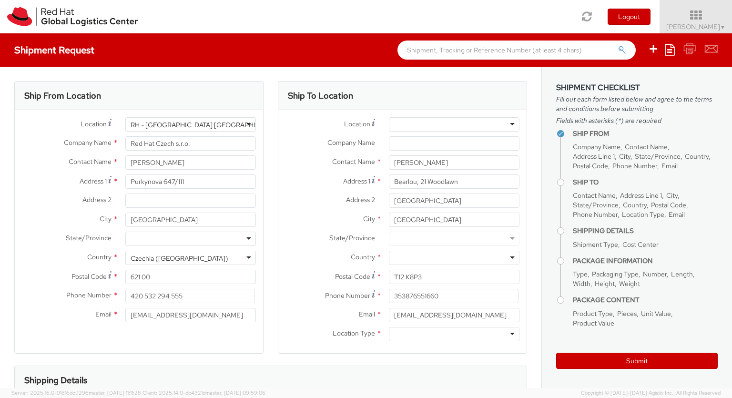
click at [454, 258] on div at bounding box center [454, 258] width 131 height 14
click at [454, 355] on div "Ship To Location Location * [GEOGRAPHIC_DATA] - [GEOGRAPHIC_DATA] - [GEOGRAPHIC…" at bounding box center [402, 223] width 249 height 284
click at [454, 334] on div at bounding box center [454, 334] width 131 height 14
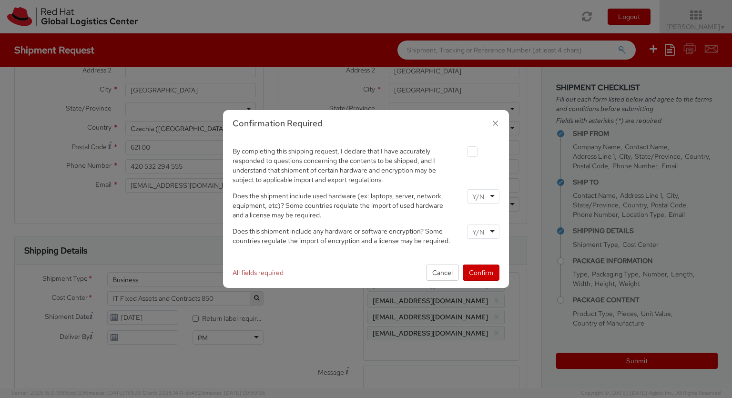
scroll to position [31, 0]
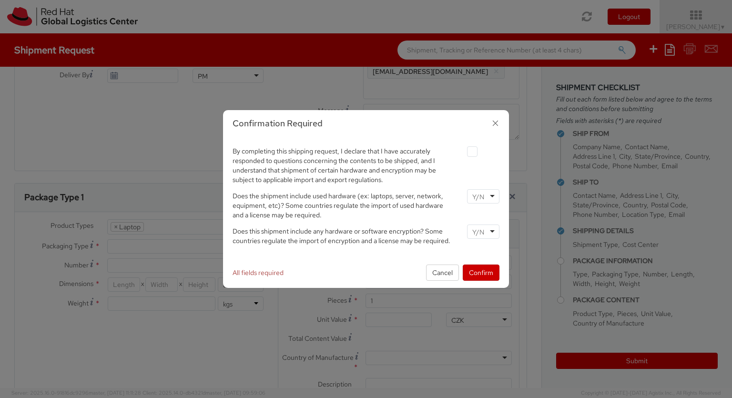
click at [472, 151] on label at bounding box center [472, 151] width 10 height 10
click at [464, 151] on input "checkbox" at bounding box center [461, 152] width 6 height 6
click at [483, 196] on input "select-one" at bounding box center [479, 197] width 14 height 10
click at [483, 231] on input "select-one" at bounding box center [479, 232] width 14 height 10
click at [481, 272] on button "Confirm" at bounding box center [481, 272] width 37 height 16
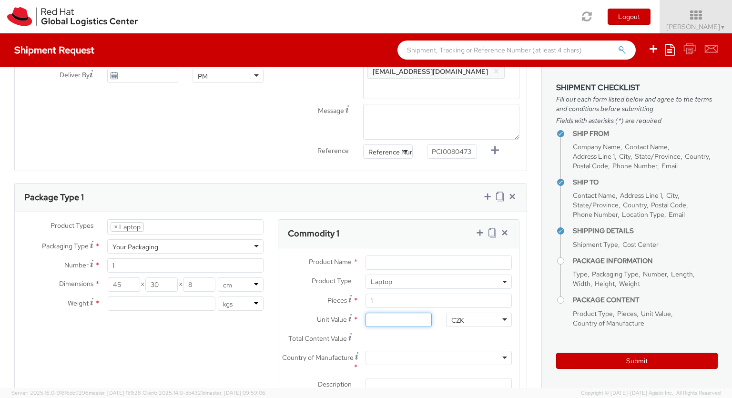
click at [398, 320] on input "Unit Value *" at bounding box center [398, 320] width 66 height 14
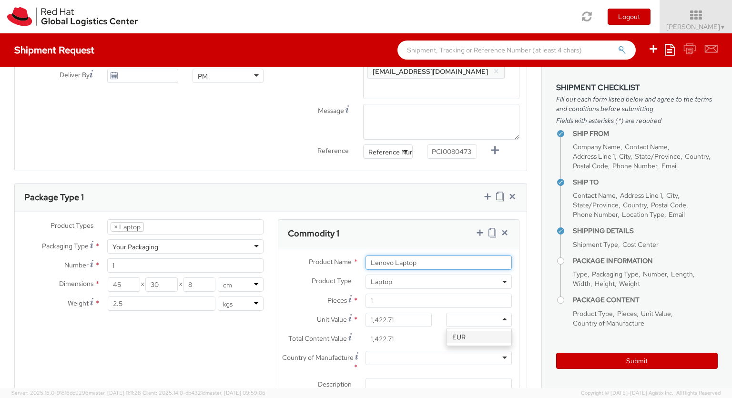
scroll to position [0, 0]
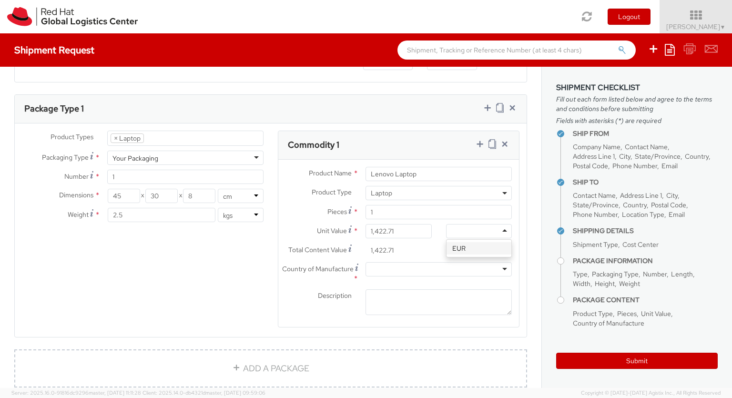
click at [438, 269] on div at bounding box center [438, 269] width 146 height 14
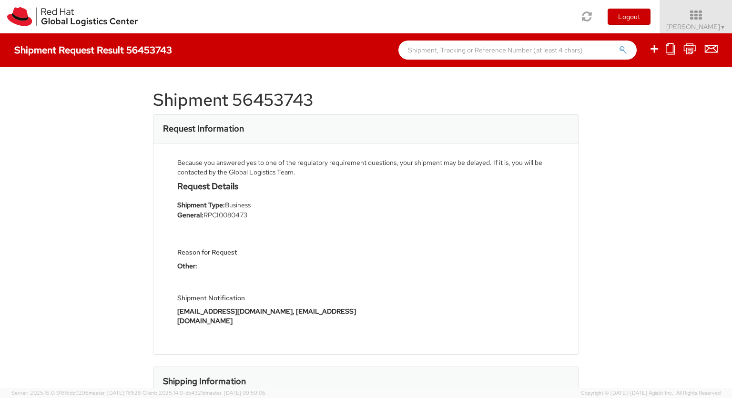
click at [655, 50] on icon at bounding box center [653, 49] width 11 height 12
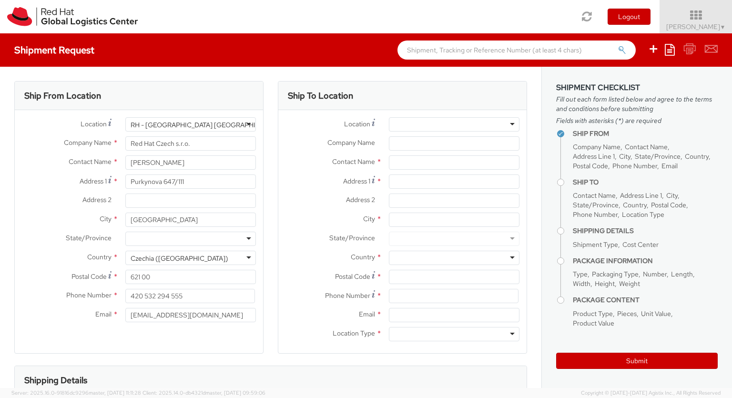
click at [454, 124] on div at bounding box center [454, 124] width 131 height 14
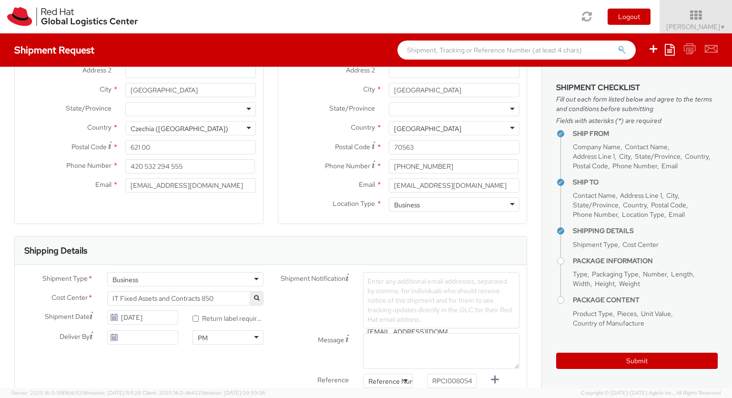
scroll to position [0, 3]
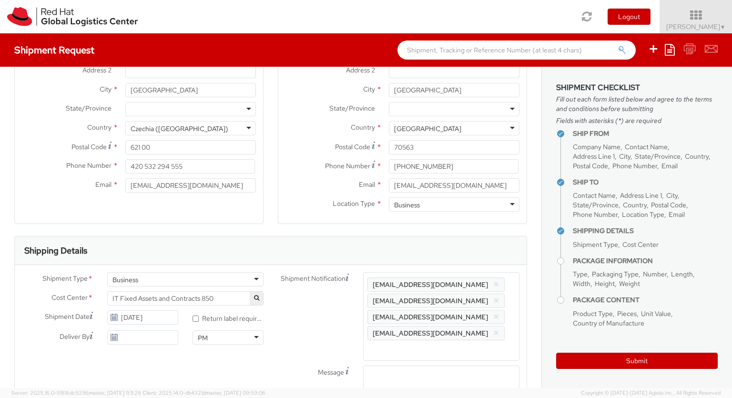
click at [0, 0] on label at bounding box center [0, 0] width 0 height 0
click at [0, 0] on input "checkbox" at bounding box center [0, 0] width 0 height 0
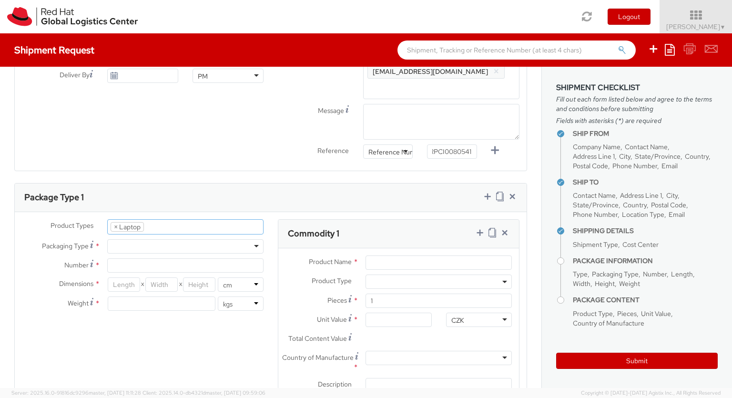
click at [0, 0] on input "select-one" at bounding box center [0, 0] width 0 height 0
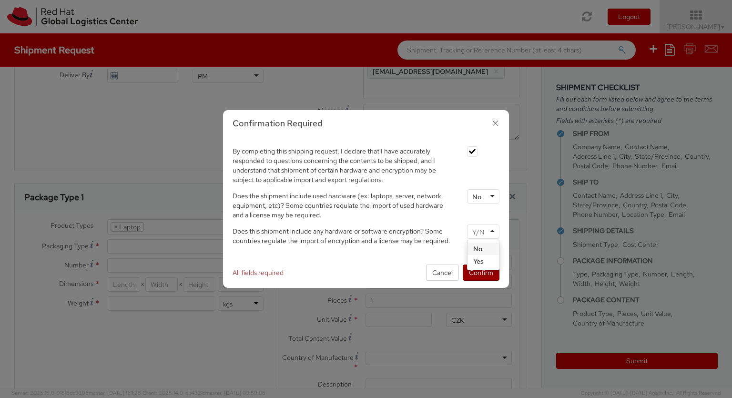
click at [481, 272] on button "Confirm" at bounding box center [481, 272] width 37 height 16
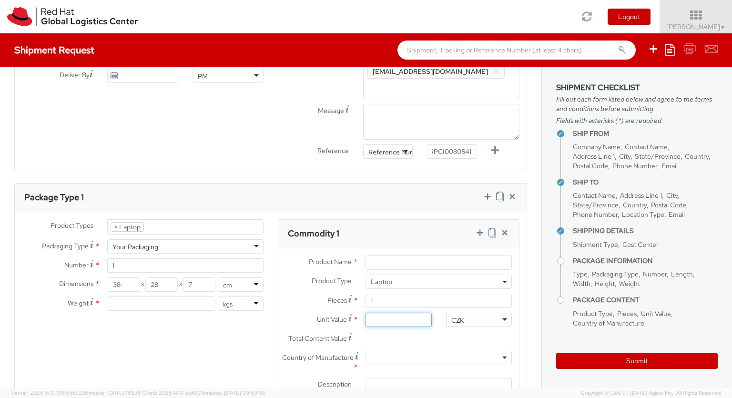
click at [398, 320] on input "Unit Value *" at bounding box center [398, 320] width 66 height 14
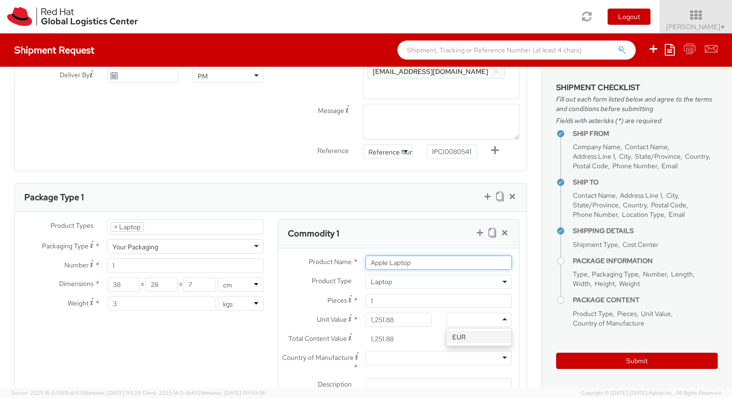
scroll to position [0, 0]
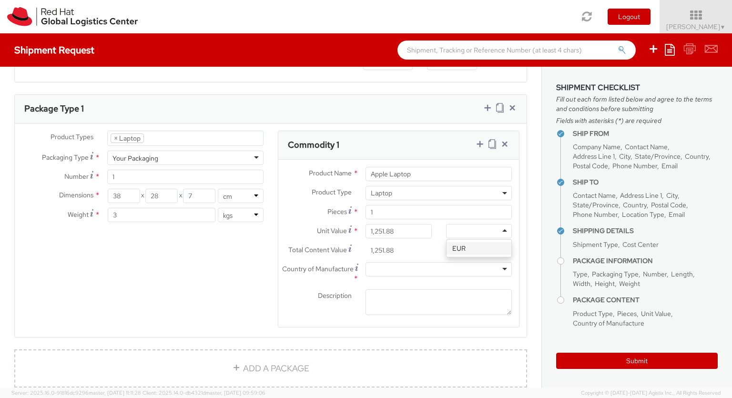
click at [438, 269] on div at bounding box center [438, 269] width 146 height 14
click at [479, 144] on icon at bounding box center [480, 144] width 10 height 10
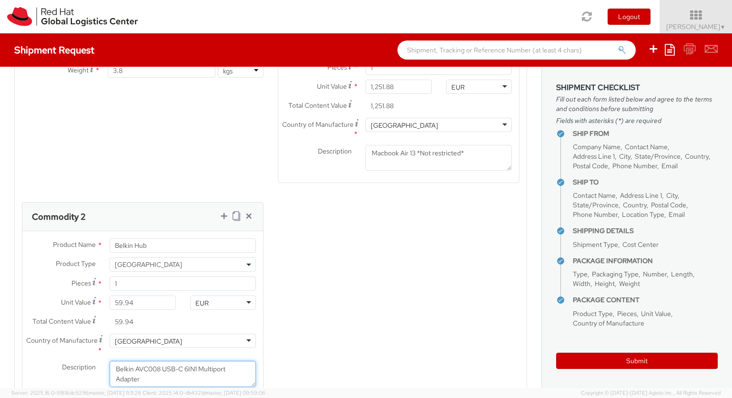
scroll to position [0, 0]
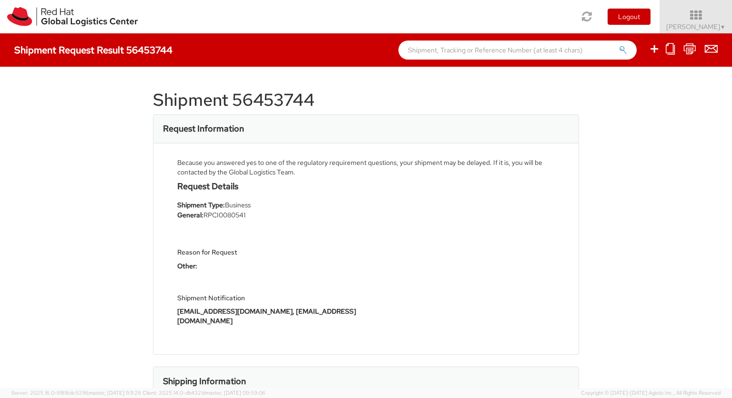
click at [655, 50] on icon at bounding box center [653, 49] width 11 height 12
